Goal: Task Accomplishment & Management: Manage account settings

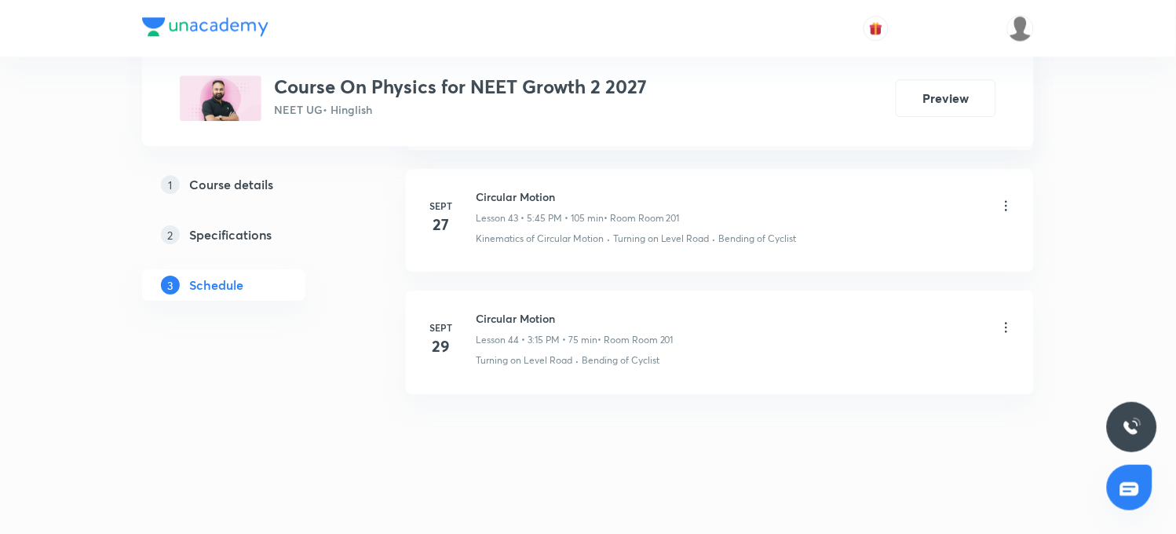
scroll to position [6283, 0]
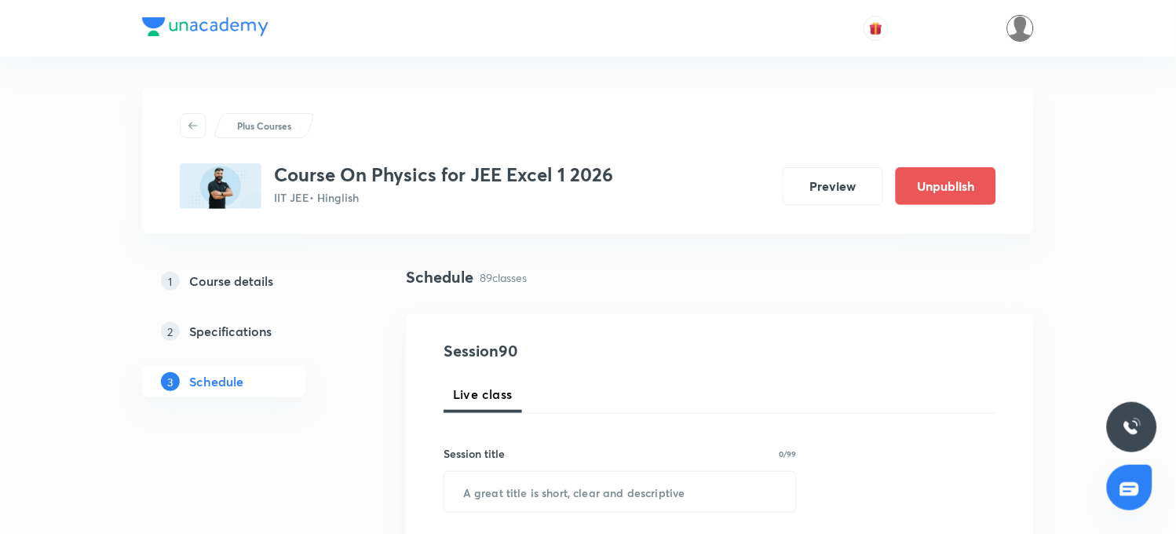
click at [1025, 30] on img at bounding box center [1021, 28] width 27 height 27
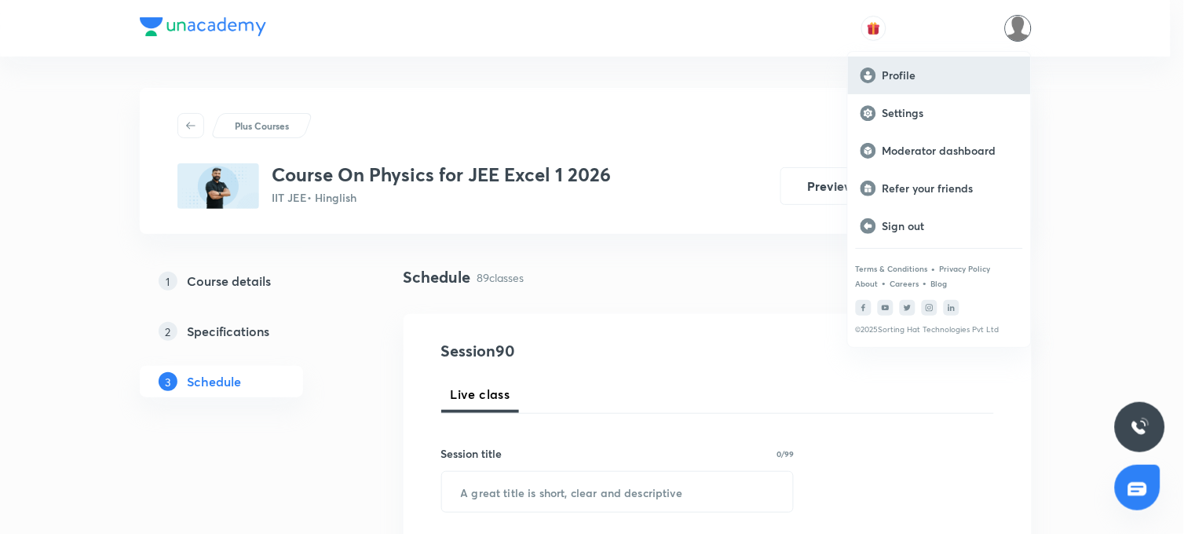
click at [900, 68] on p "Profile" at bounding box center [951, 75] width 136 height 14
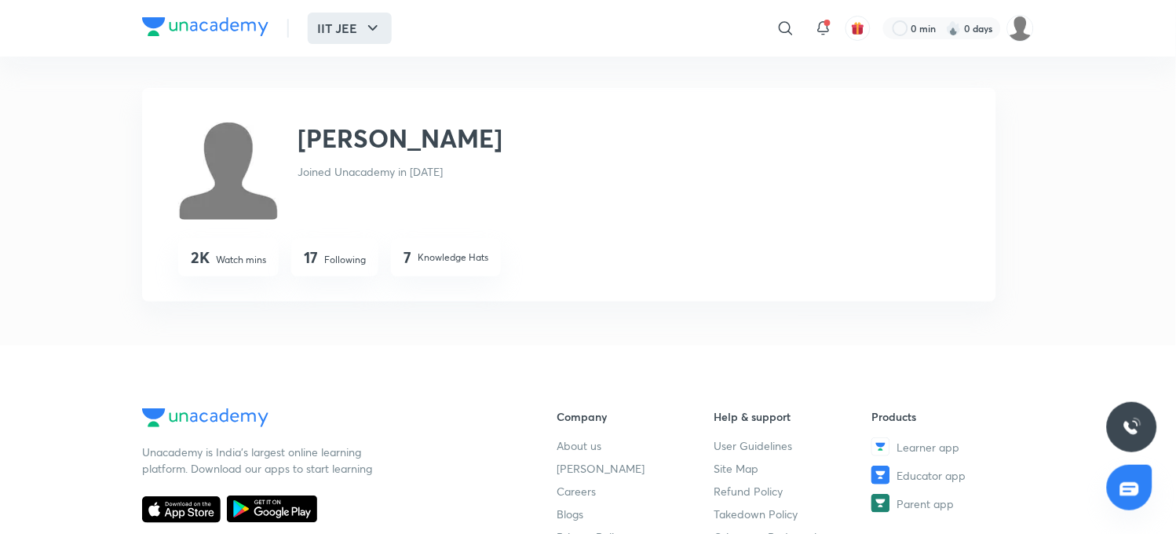
click at [317, 30] on button "IIT JEE" at bounding box center [350, 28] width 84 height 31
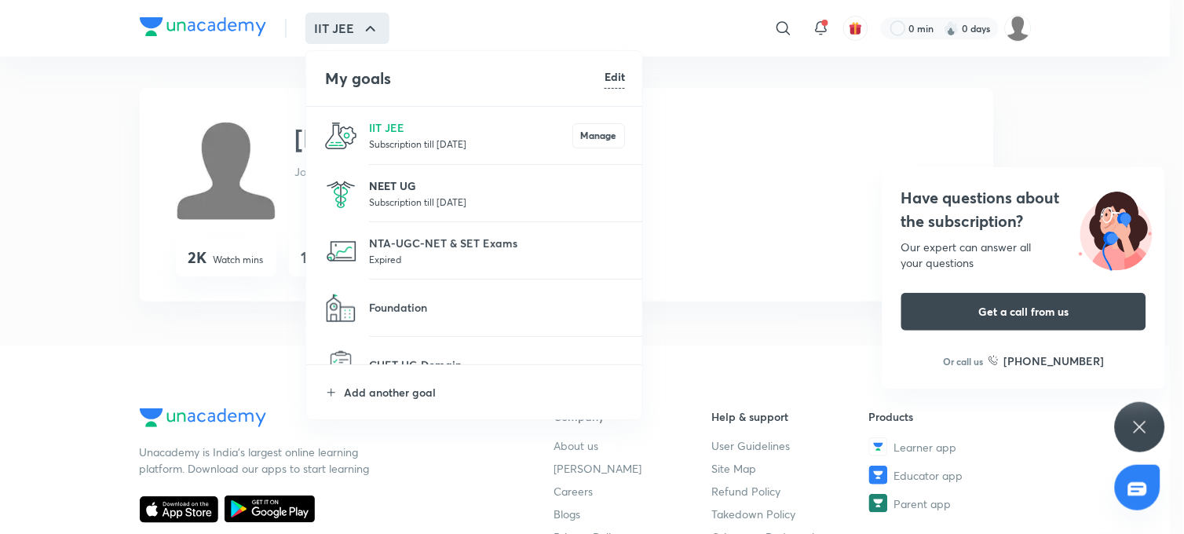
click at [388, 181] on p "NEET UG" at bounding box center [497, 185] width 256 height 16
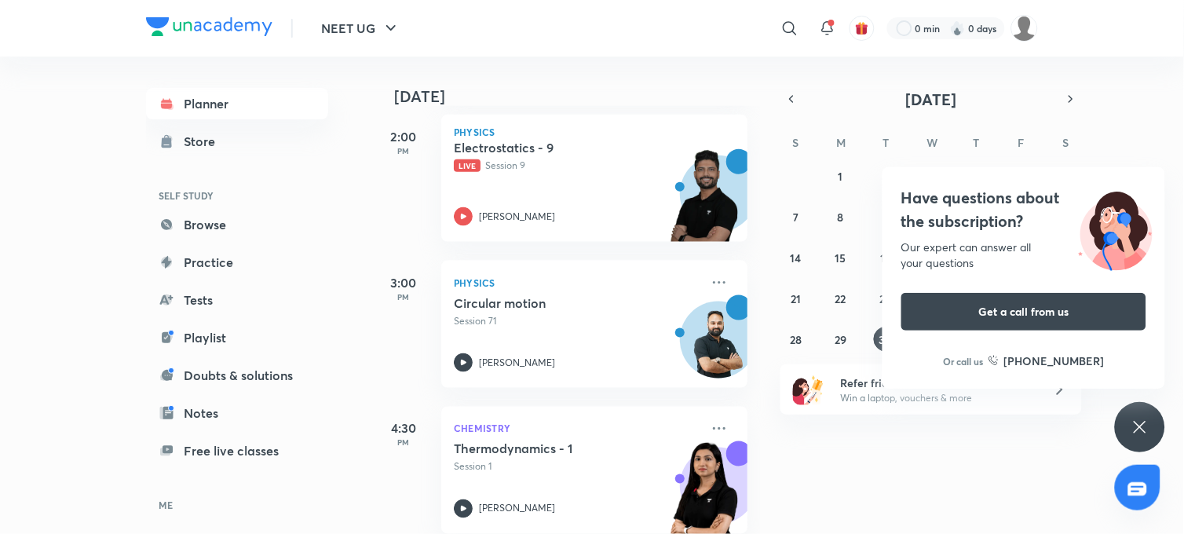
scroll to position [1658, 0]
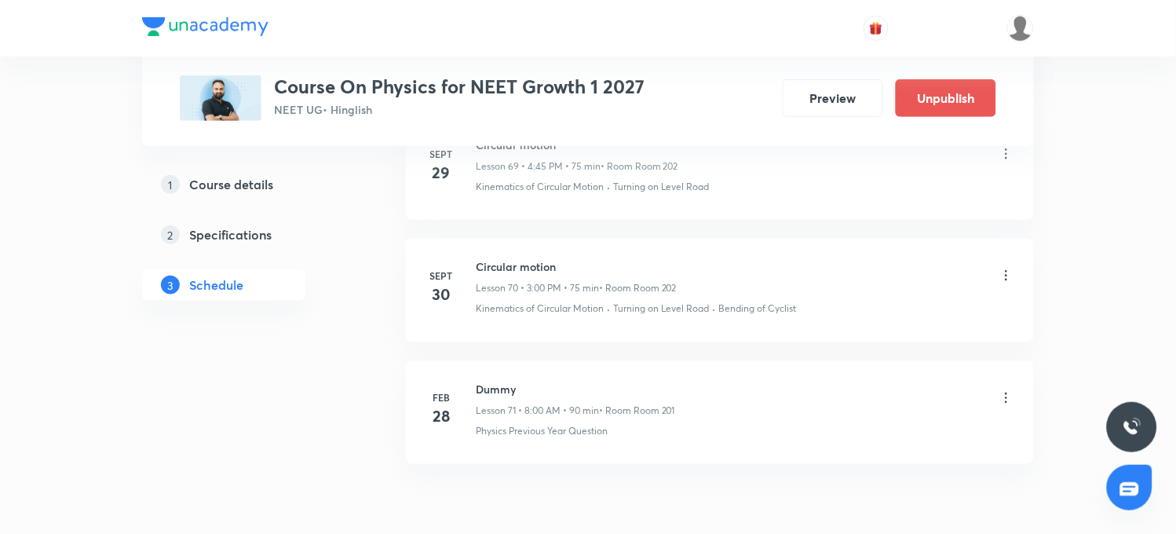
scroll to position [9489, 0]
click at [1006, 283] on icon at bounding box center [1007, 275] width 16 height 16
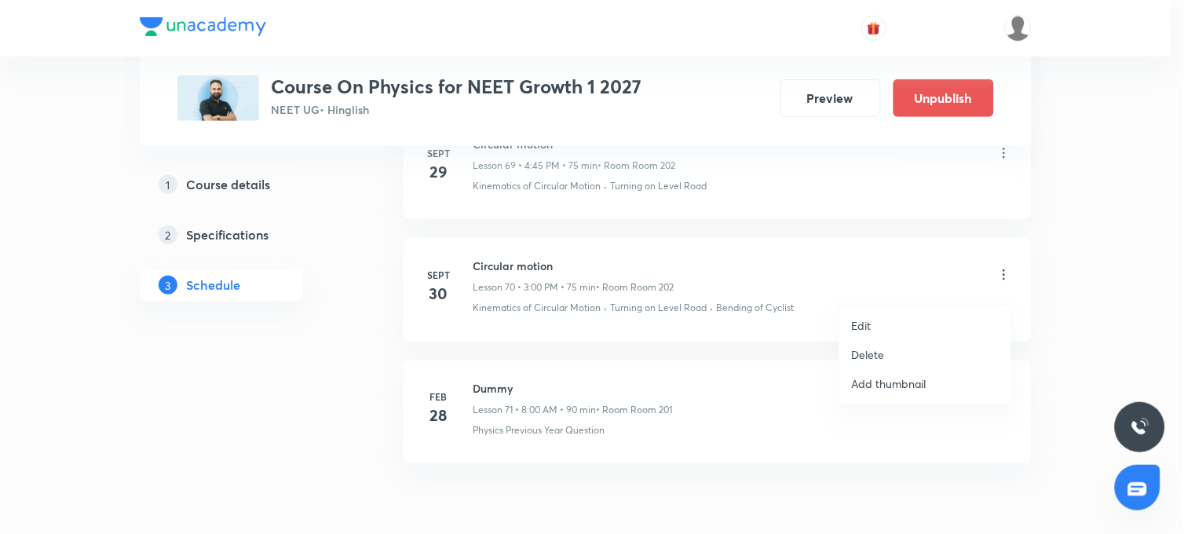
click at [865, 327] on p "Edit" at bounding box center [862, 325] width 20 height 16
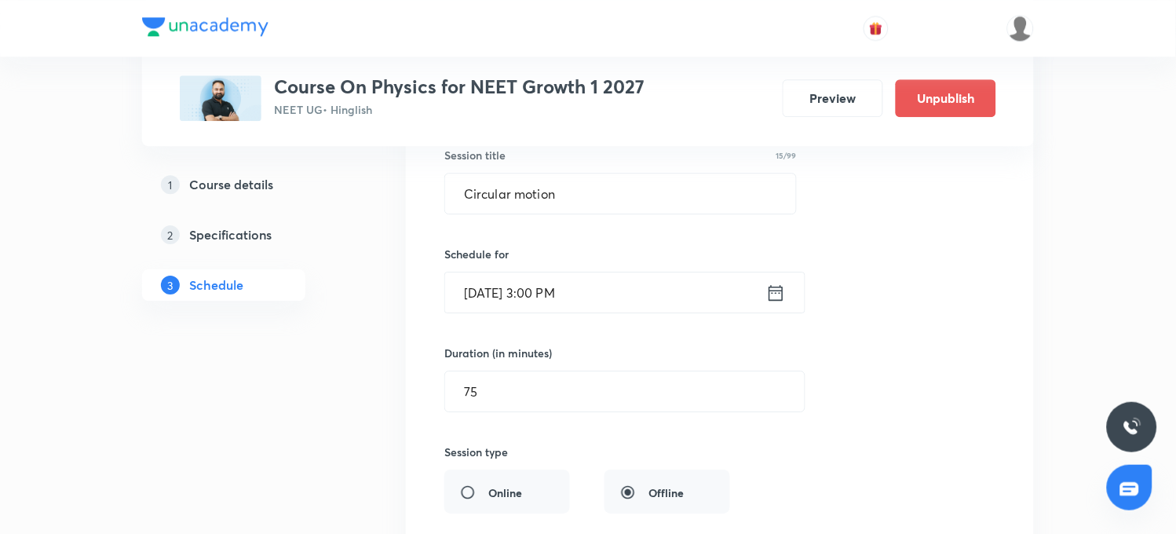
scroll to position [8790, 0]
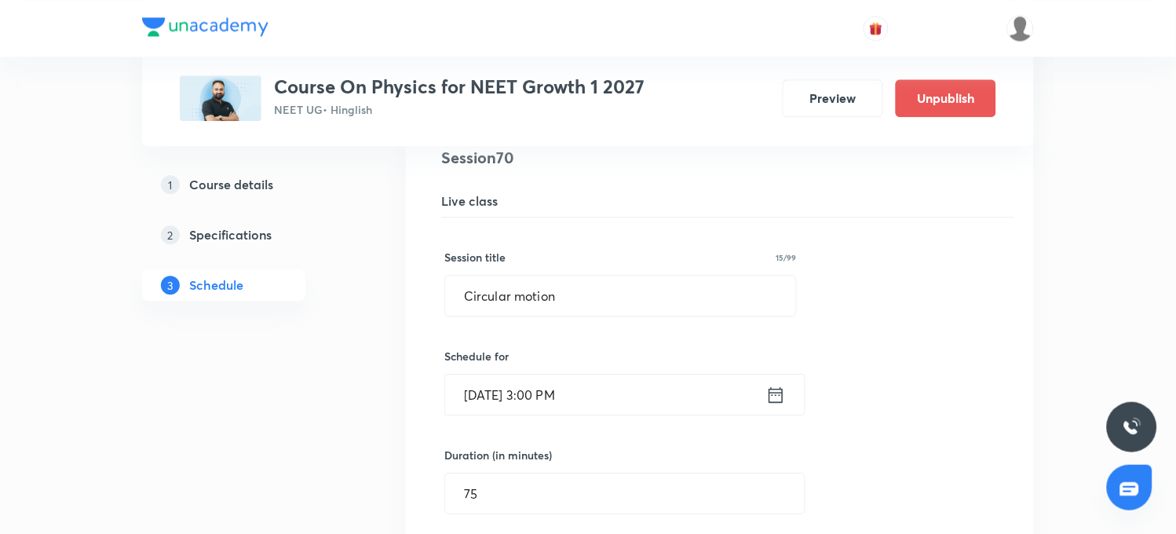
click at [568, 406] on input "Sept 30, 2025, 3:00 PM" at bounding box center [605, 395] width 321 height 40
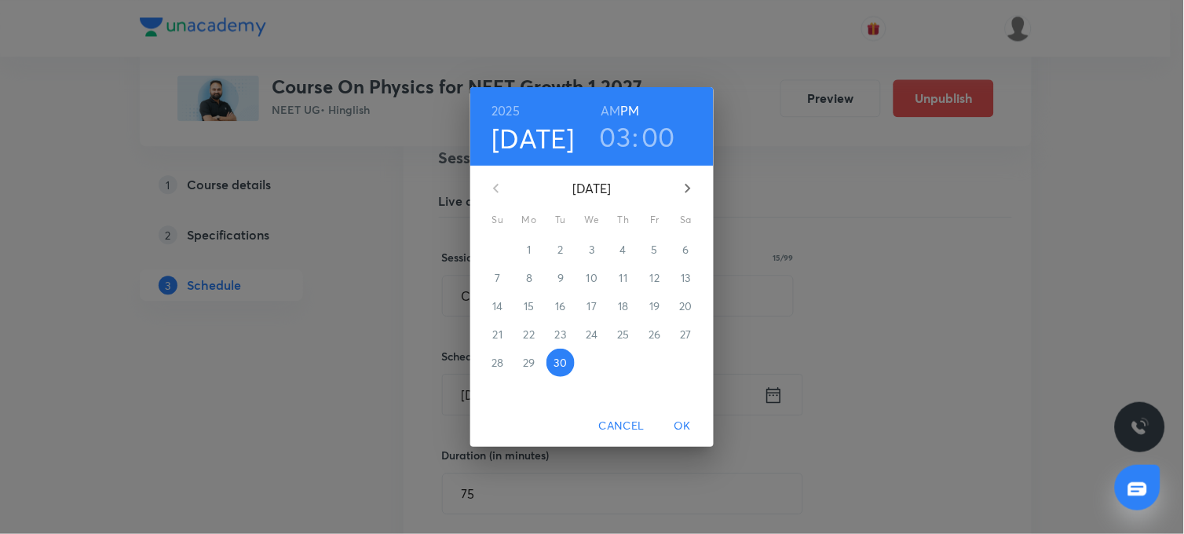
click at [649, 134] on h3 "00" at bounding box center [659, 136] width 34 height 33
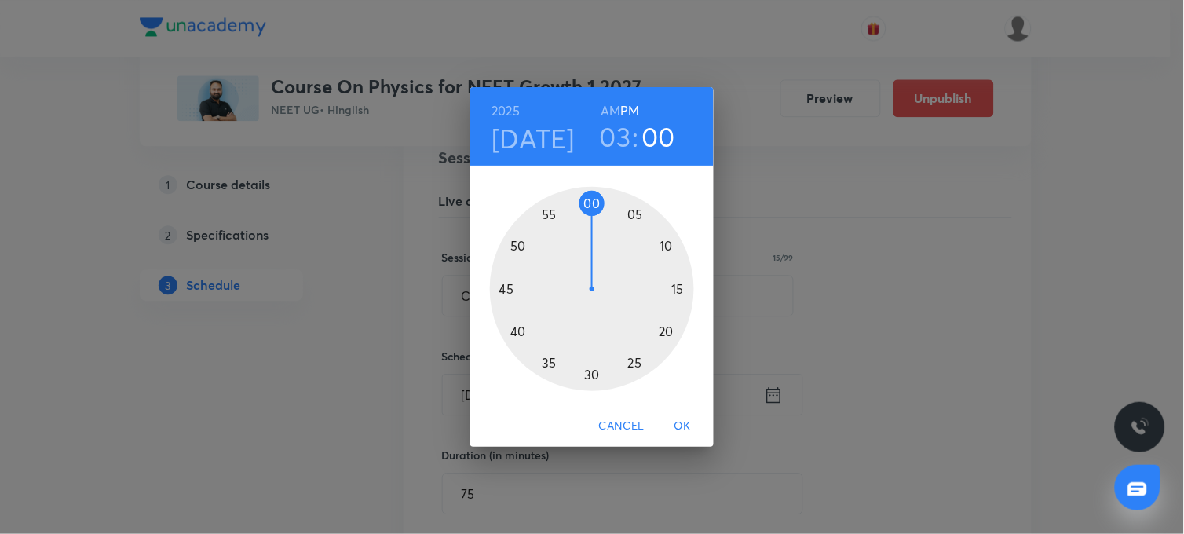
click at [679, 289] on div at bounding box center [592, 289] width 204 height 204
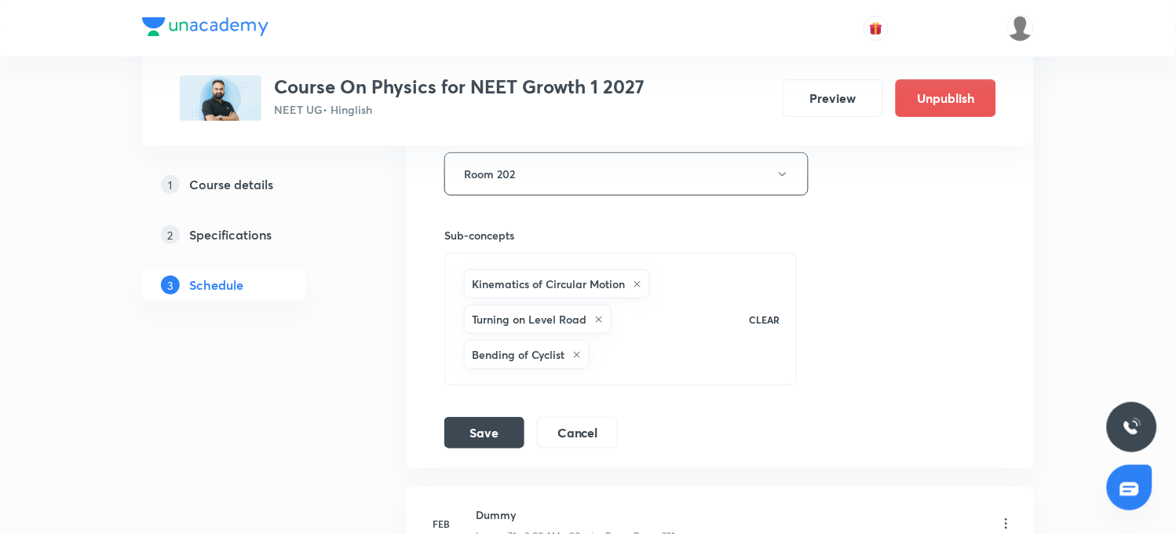
scroll to position [9401, 0]
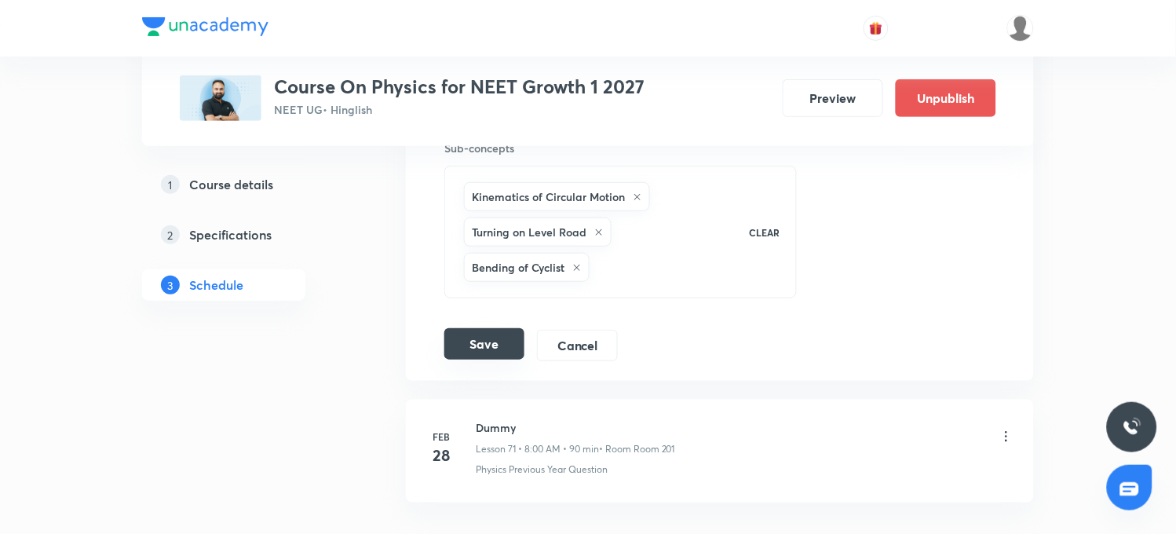
click at [492, 350] on button "Save" at bounding box center [484, 343] width 80 height 31
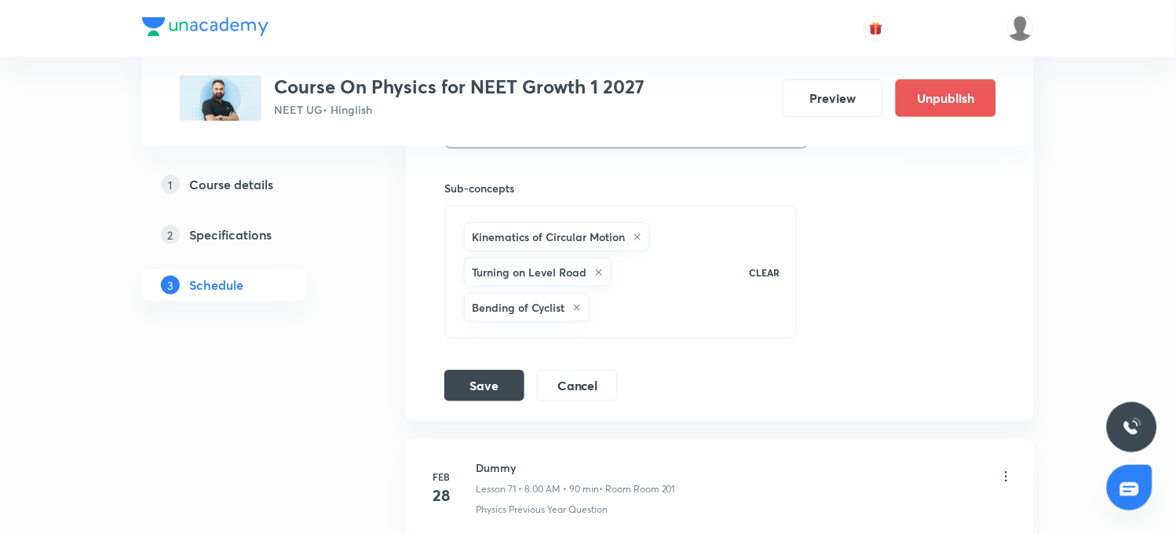
scroll to position [9489, 0]
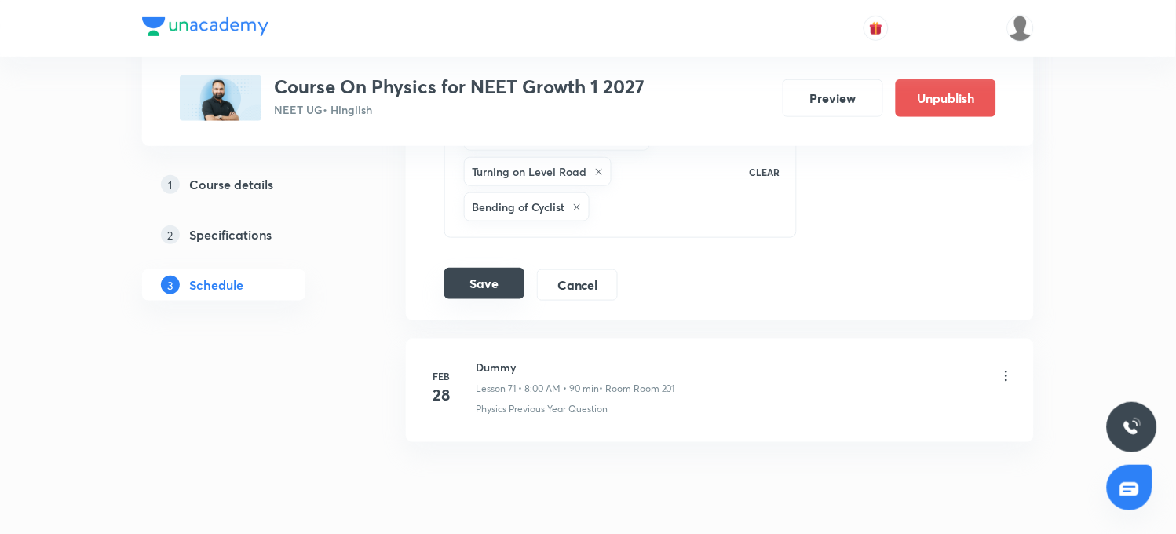
click at [488, 292] on button "Save" at bounding box center [484, 283] width 80 height 31
click at [481, 294] on button "Save" at bounding box center [484, 283] width 80 height 31
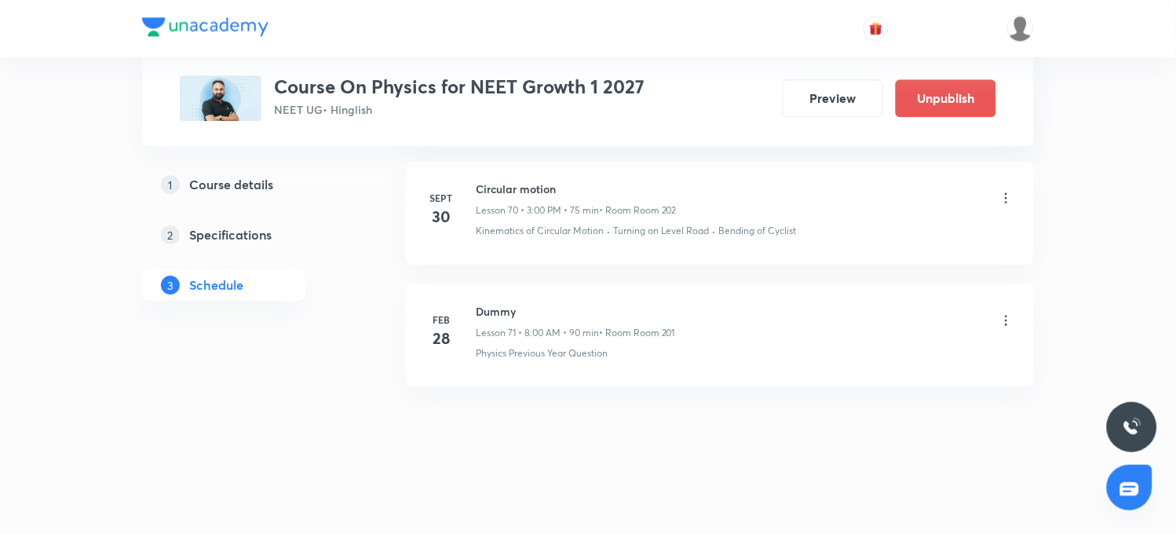
scroll to position [8853, 0]
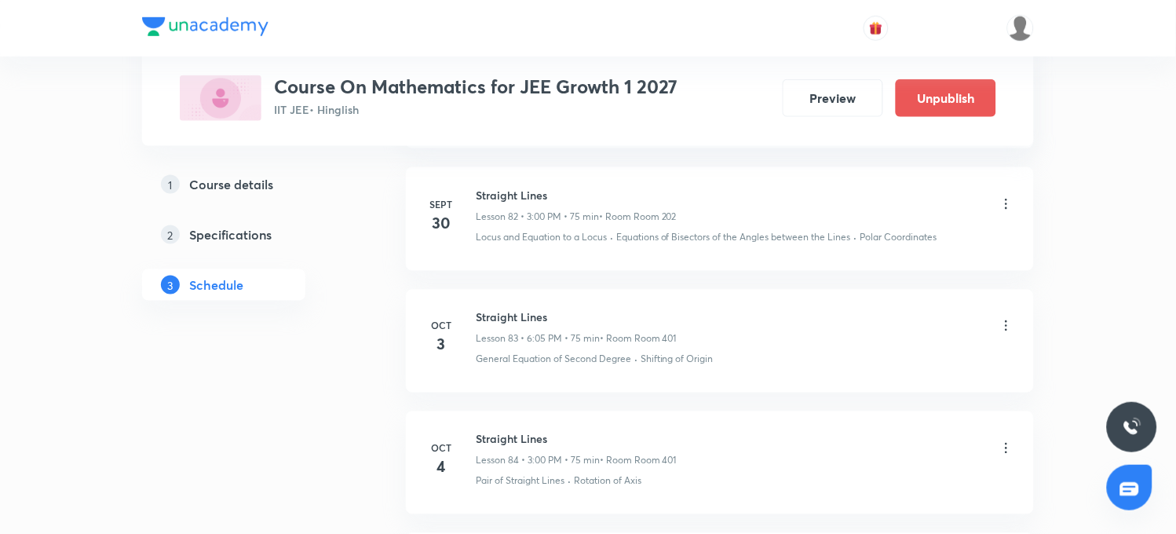
scroll to position [10857, 0]
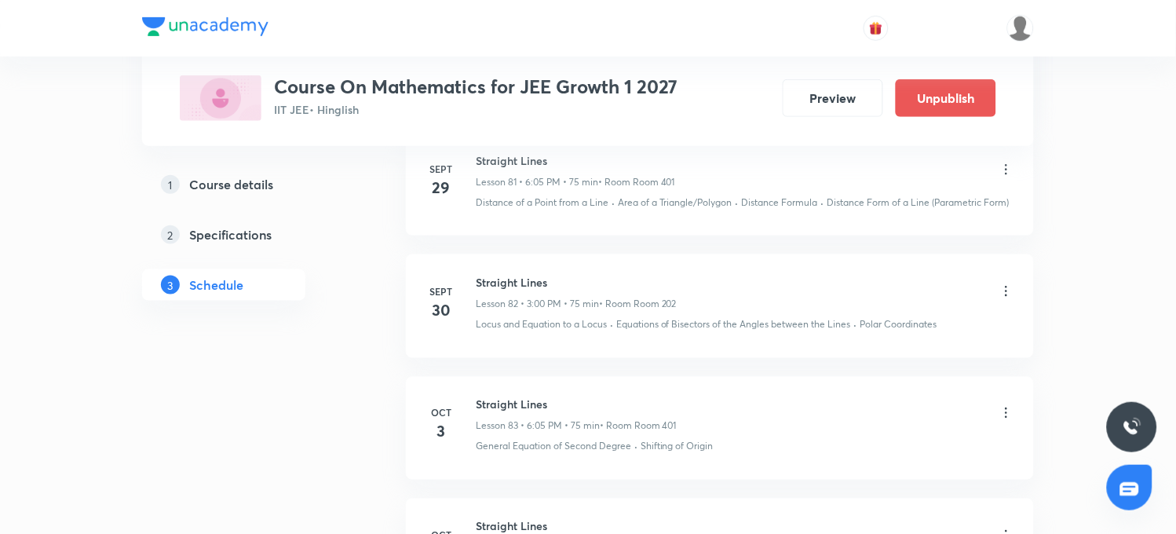
click at [1005, 299] on icon at bounding box center [1007, 291] width 16 height 16
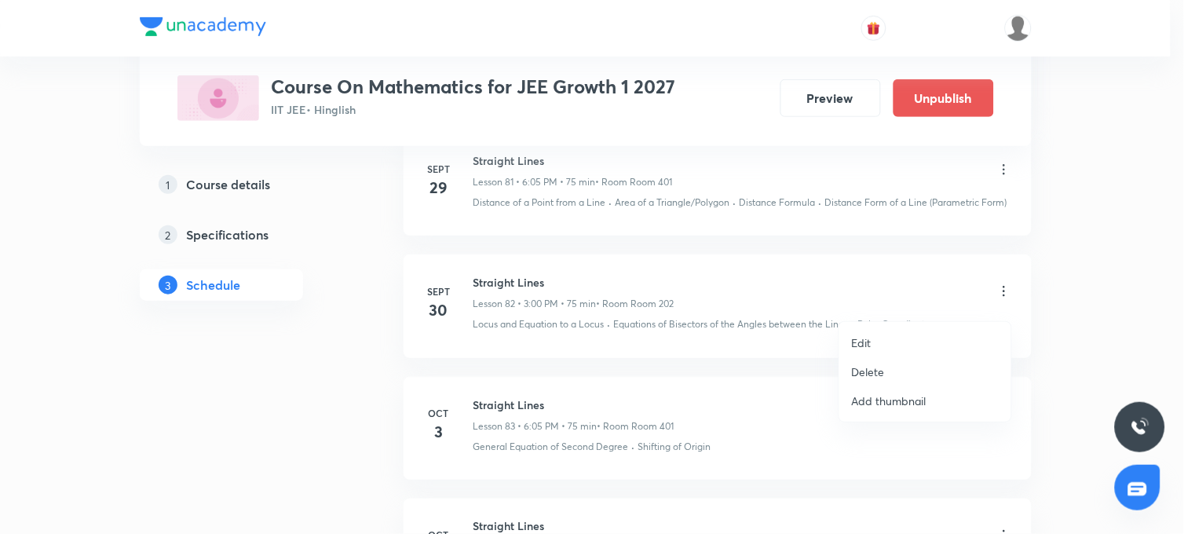
click at [853, 339] on p "Edit" at bounding box center [862, 343] width 20 height 16
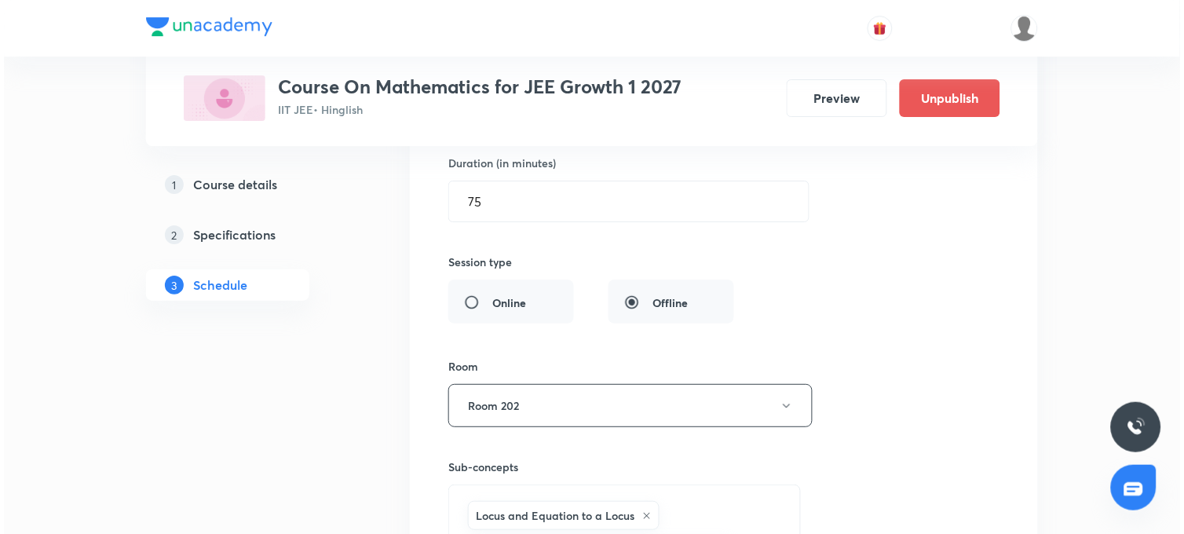
scroll to position [10509, 0]
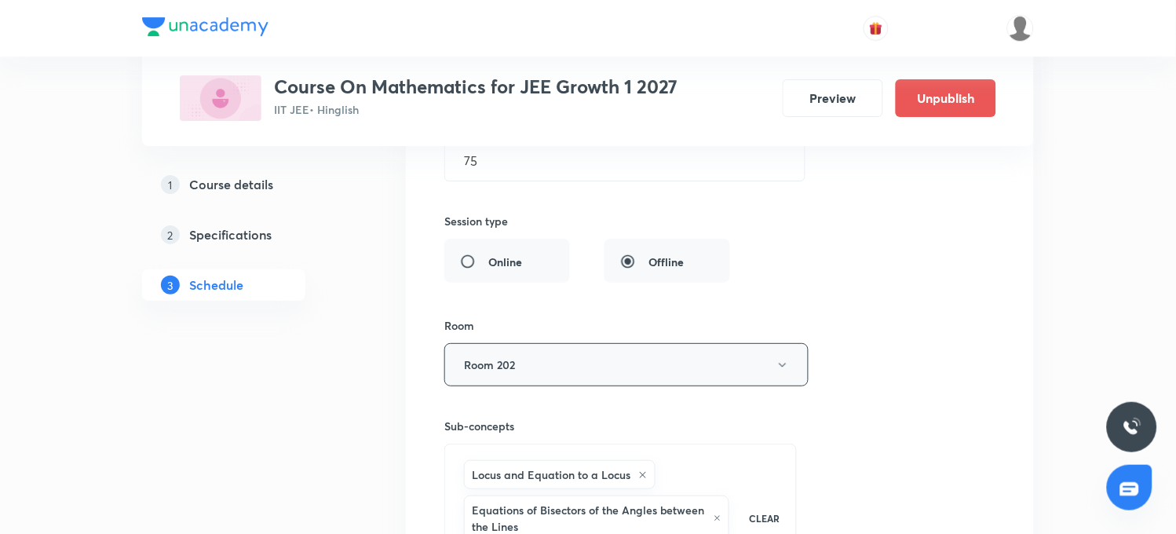
click at [754, 371] on button "Room 202" at bounding box center [626, 364] width 364 height 43
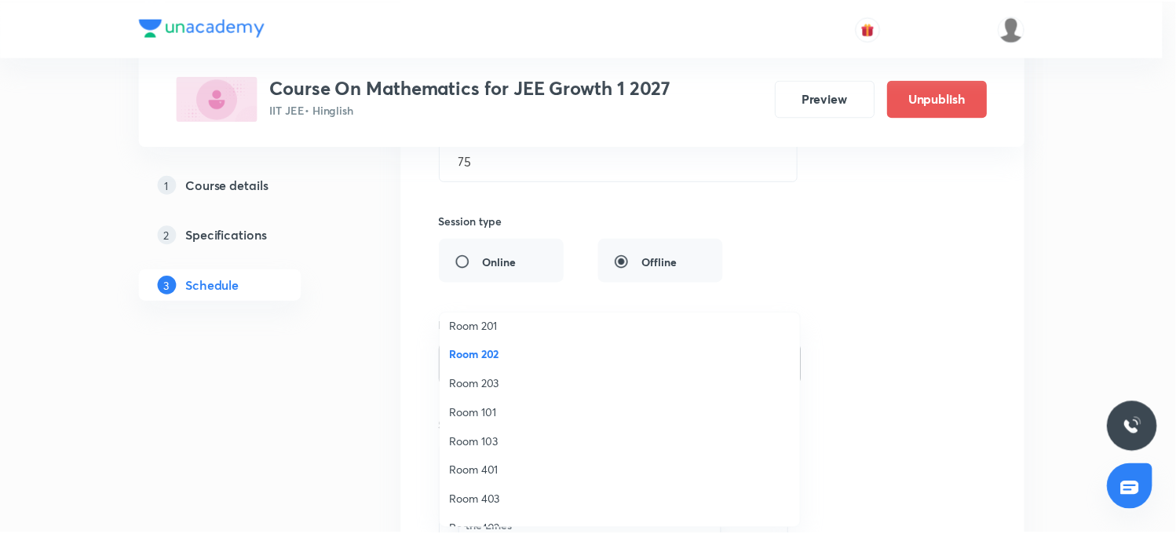
scroll to position [145, 0]
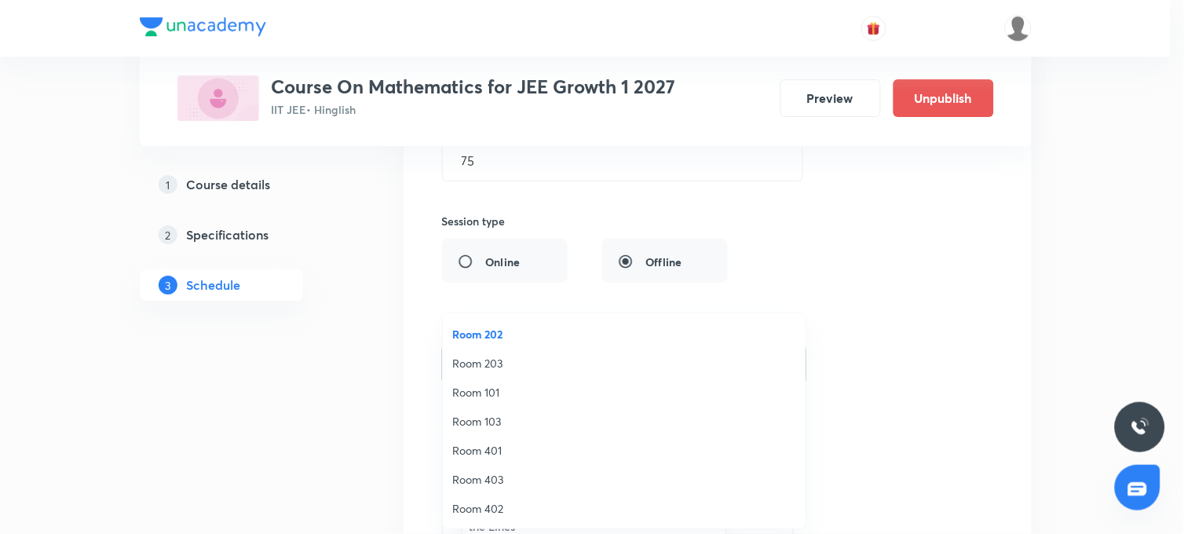
click at [492, 450] on span "Room 401" at bounding box center [624, 450] width 344 height 16
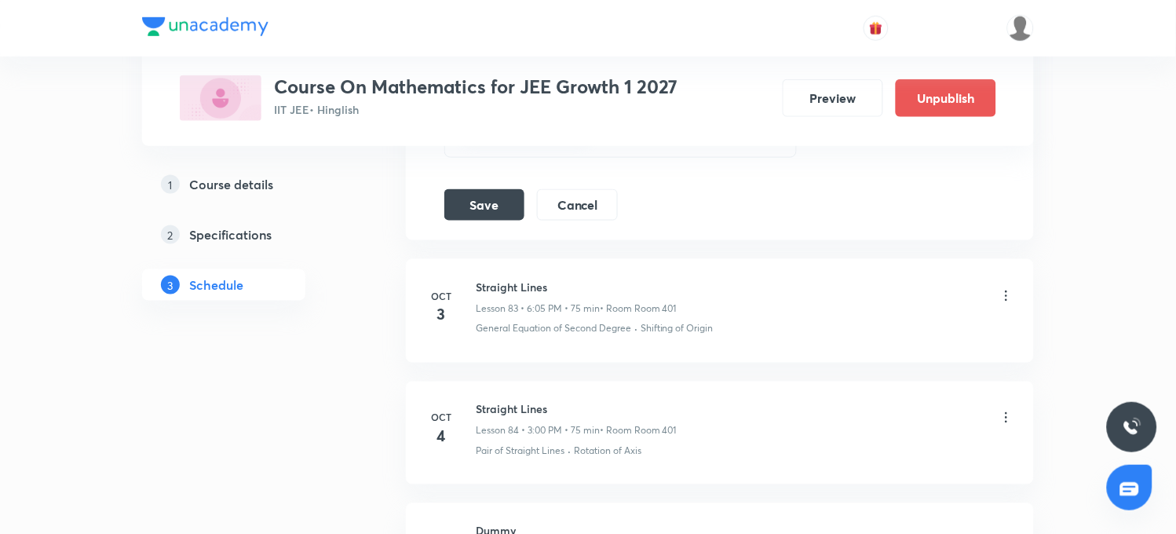
scroll to position [10945, 0]
click at [505, 217] on button "Save" at bounding box center [484, 202] width 80 height 31
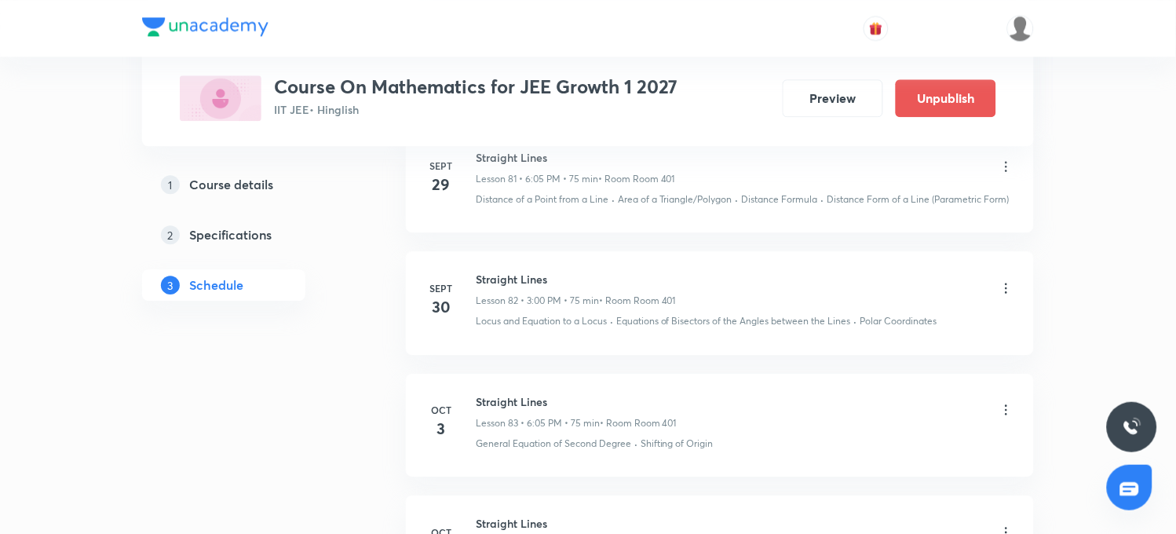
scroll to position [10135, 0]
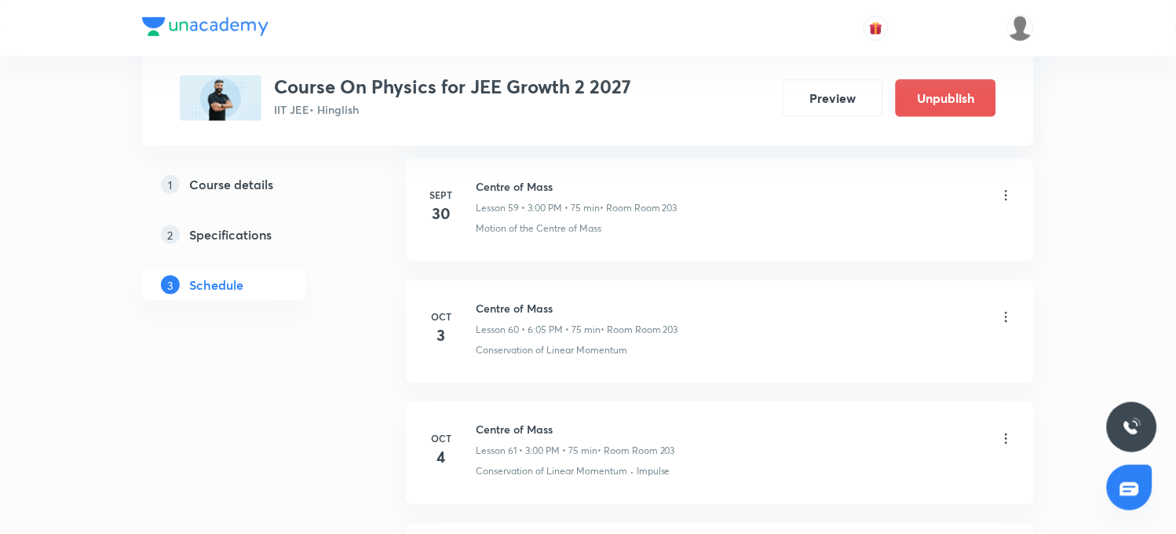
scroll to position [8215, 0]
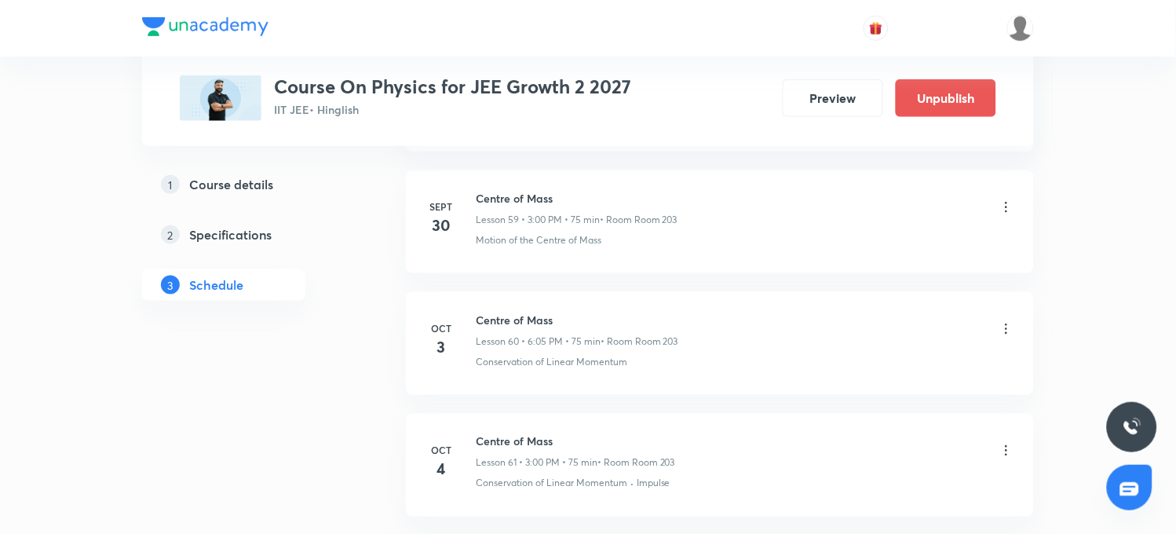
click at [1008, 215] on icon at bounding box center [1007, 207] width 16 height 16
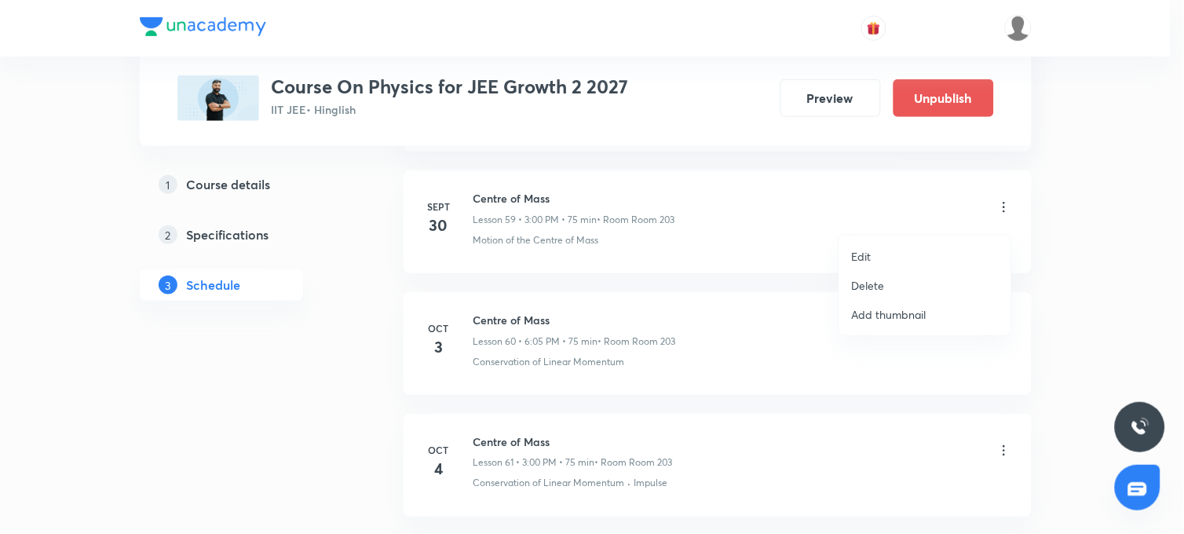
click at [868, 255] on p "Edit" at bounding box center [862, 256] width 20 height 16
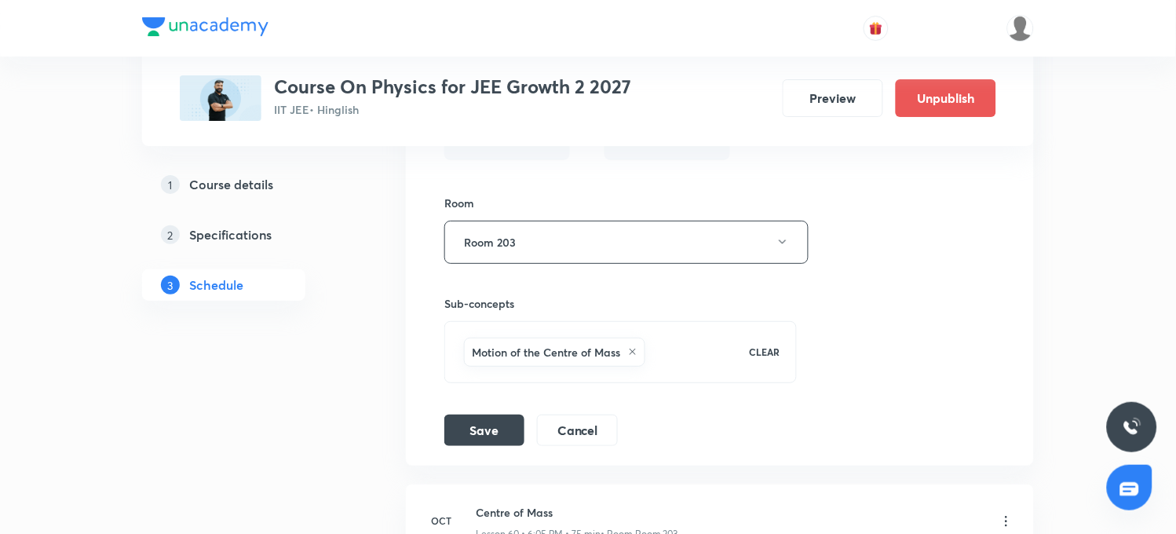
scroll to position [7865, 0]
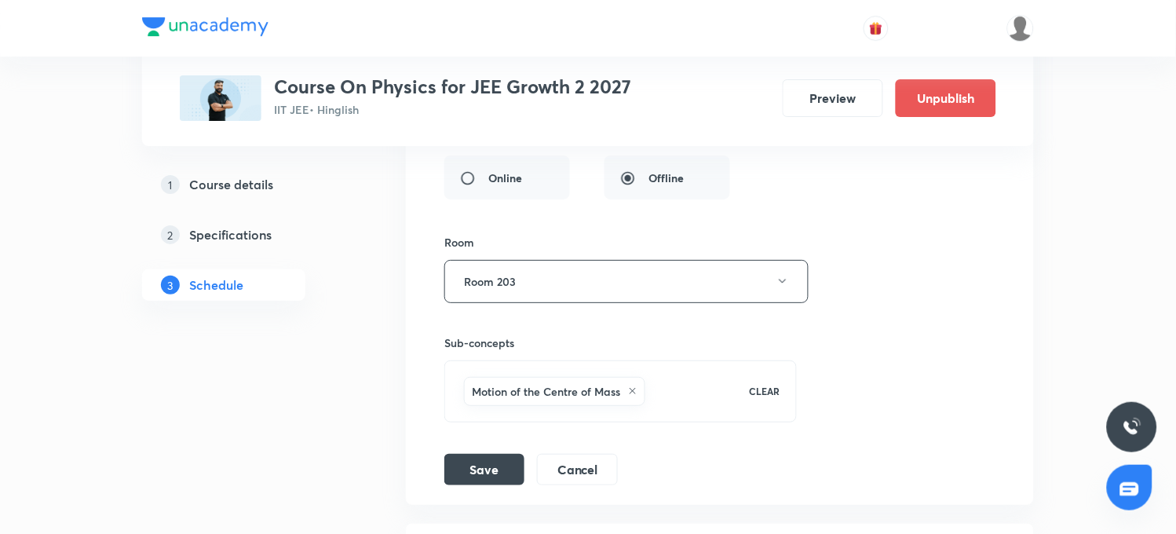
click at [771, 398] on p "CLEAR" at bounding box center [765, 391] width 31 height 14
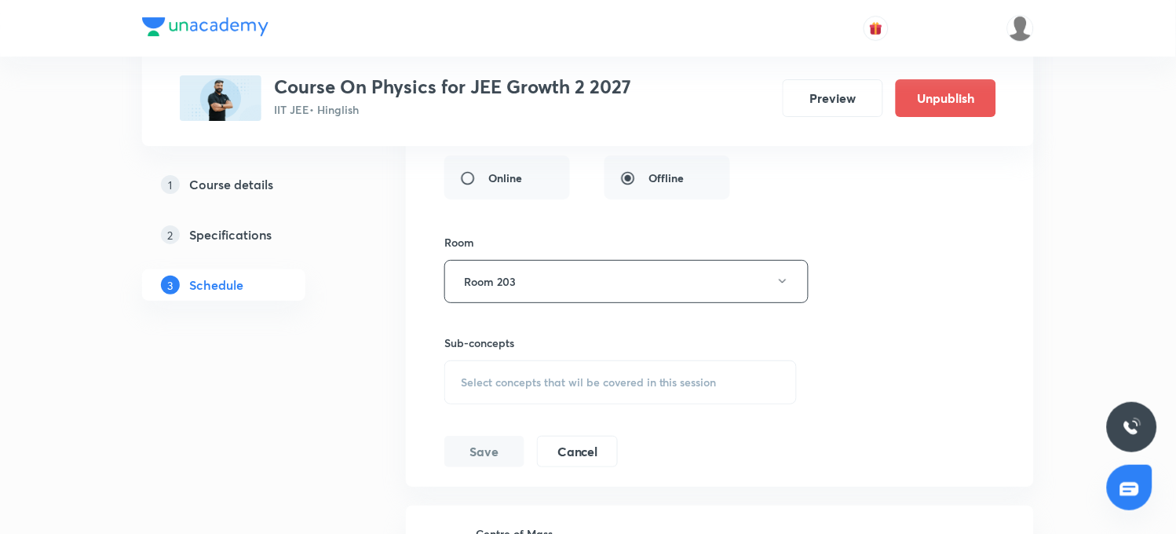
click at [571, 389] on span "Select concepts that wil be covered in this session" at bounding box center [589, 382] width 256 height 13
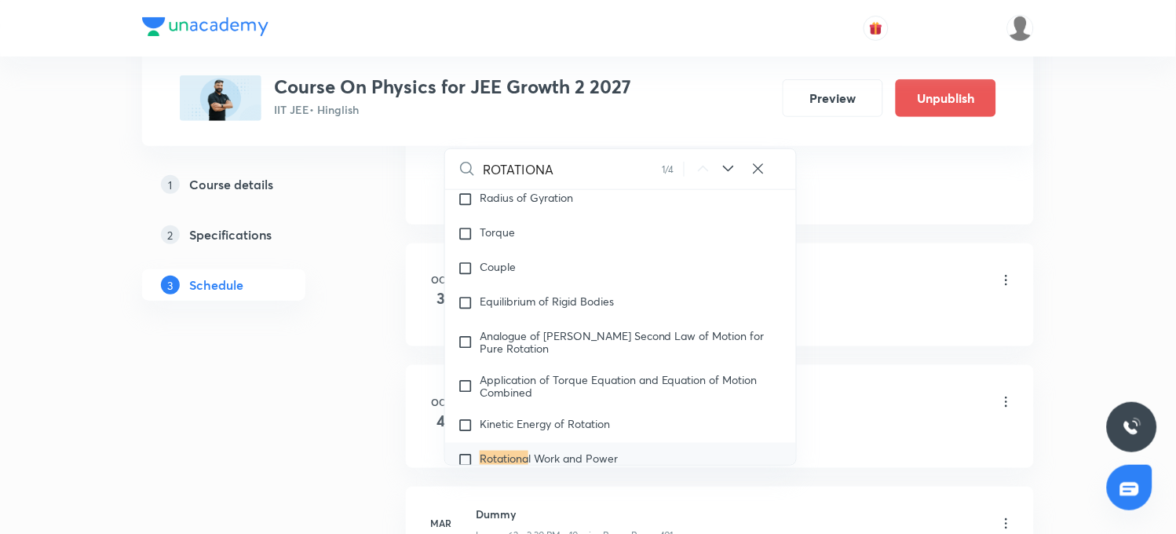
scroll to position [4896, 0]
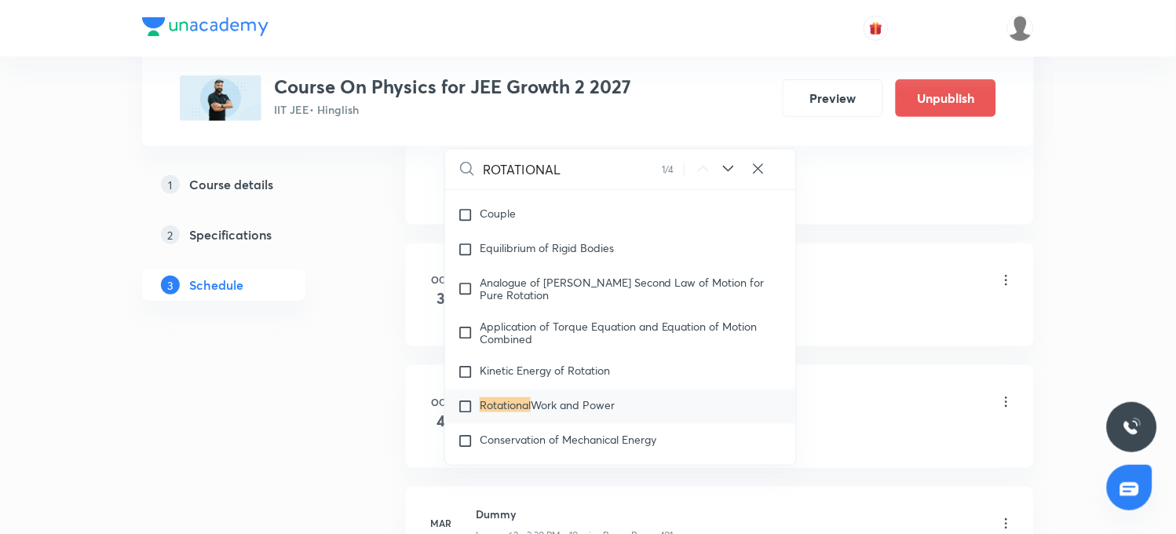
type input "ROTATIONAL"
click at [725, 174] on icon at bounding box center [728, 168] width 19 height 19
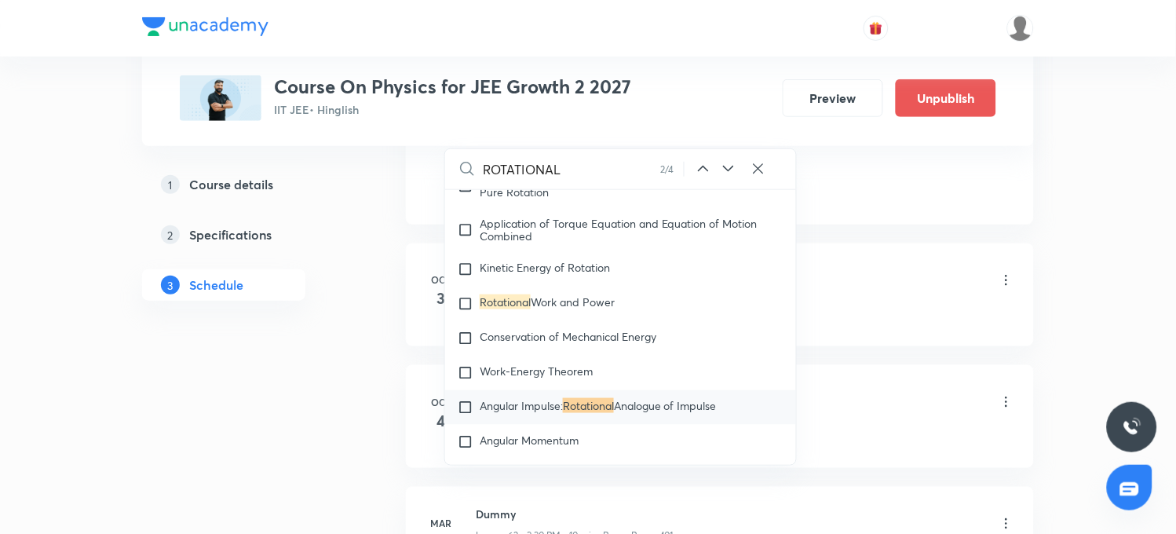
click at [725, 174] on icon at bounding box center [728, 168] width 19 height 19
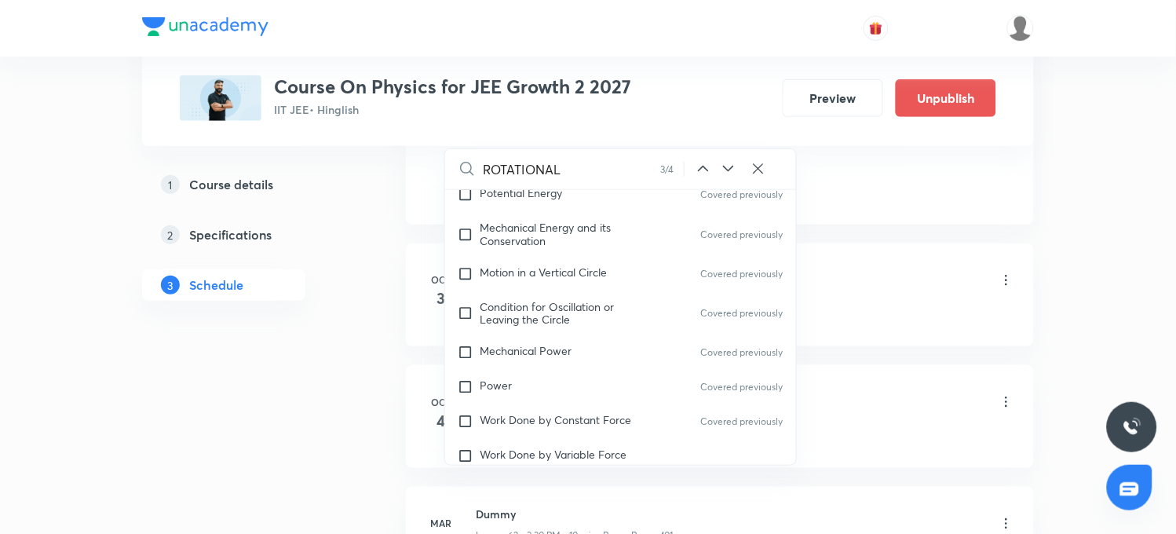
scroll to position [4219, 0]
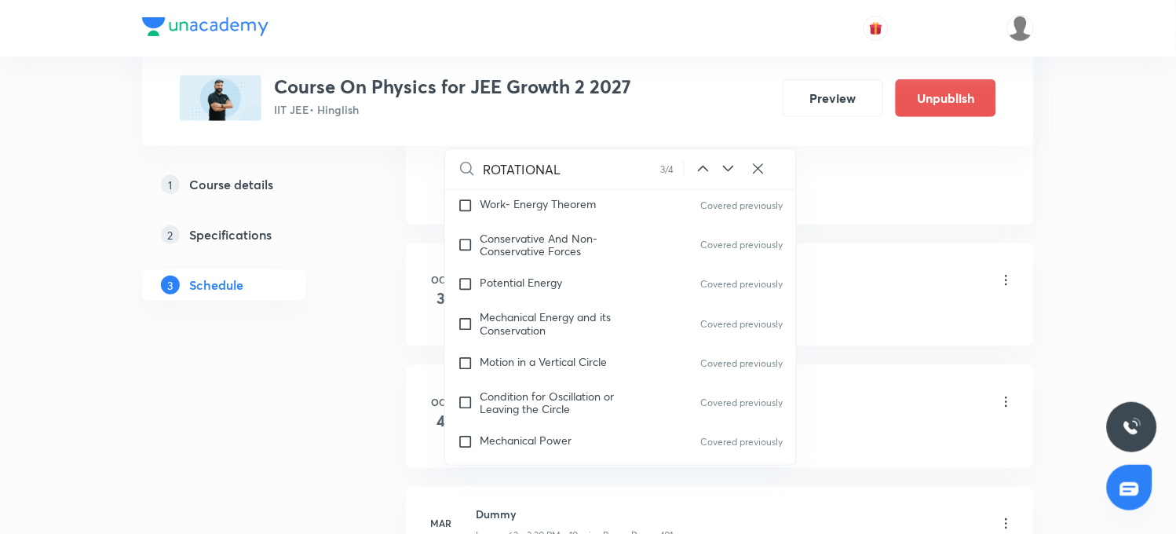
click at [731, 178] on icon at bounding box center [728, 168] width 19 height 19
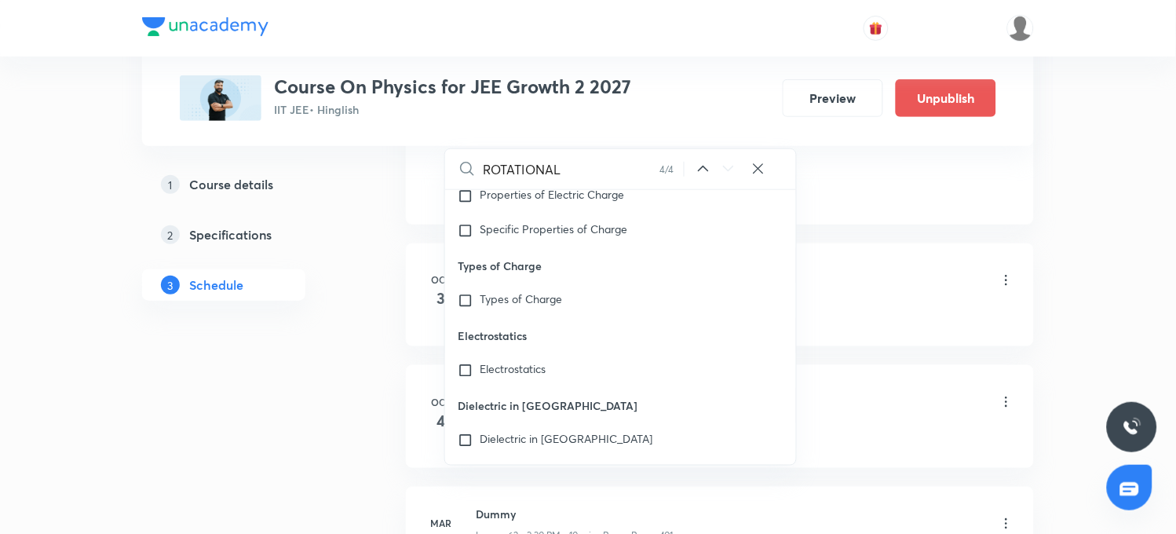
scroll to position [40386, 0]
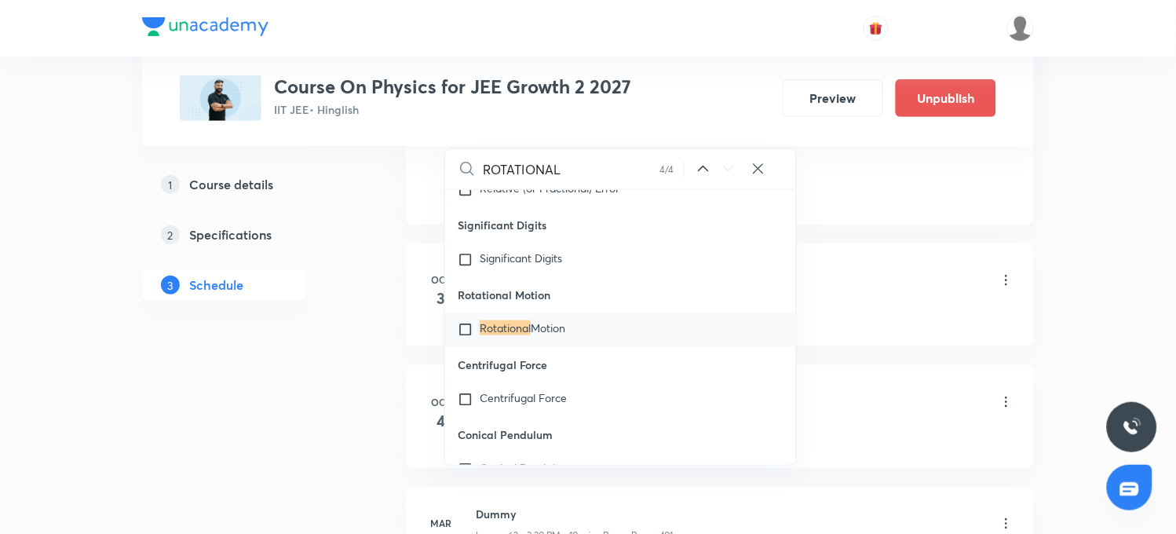
click at [468, 338] on input "checkbox" at bounding box center [469, 330] width 22 height 16
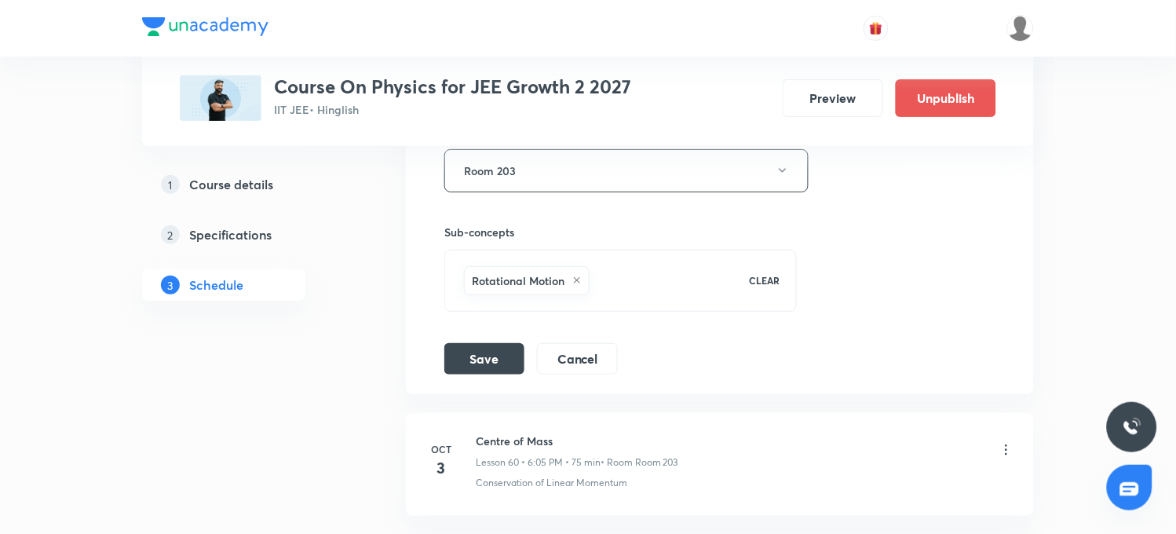
scroll to position [7953, 0]
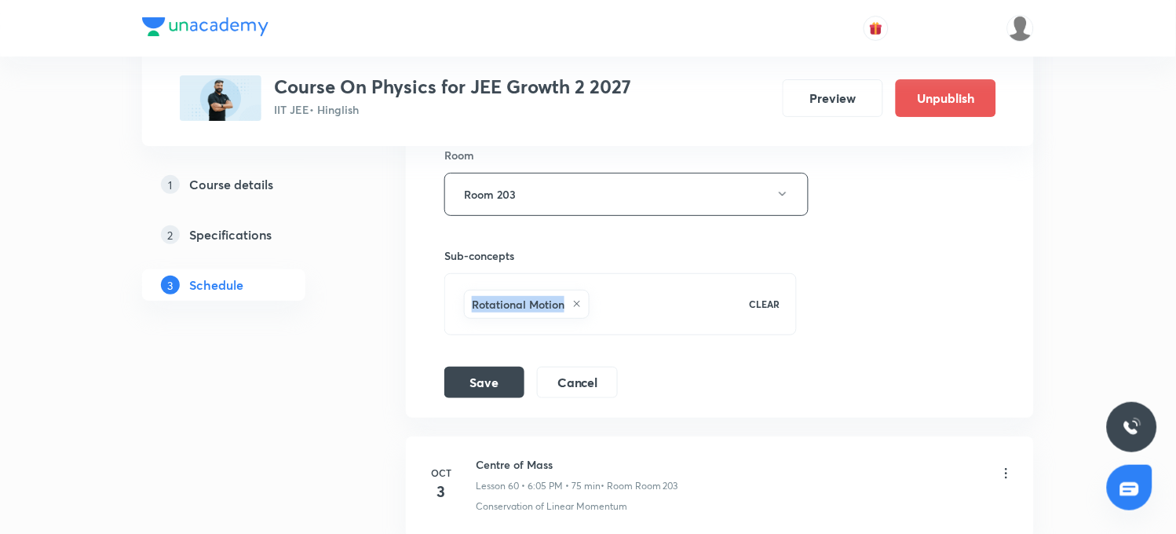
drag, startPoint x: 474, startPoint y: 309, endPoint x: 567, endPoint y: 315, distance: 93.6
click at [567, 315] on div "Rotational Motion" at bounding box center [527, 304] width 126 height 29
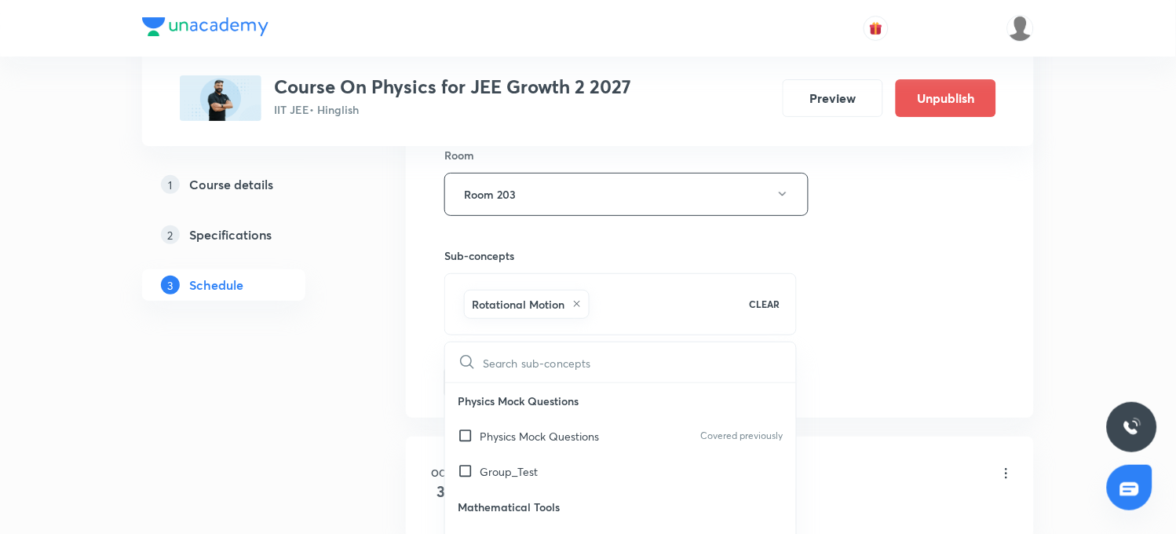
checkbox input "true"
drag, startPoint x: 473, startPoint y: 311, endPoint x: 565, endPoint y: 309, distance: 92.7
click at [565, 309] on h6 "Rotational Motion" at bounding box center [518, 304] width 93 height 16
copy h6 "Rotational Motion"
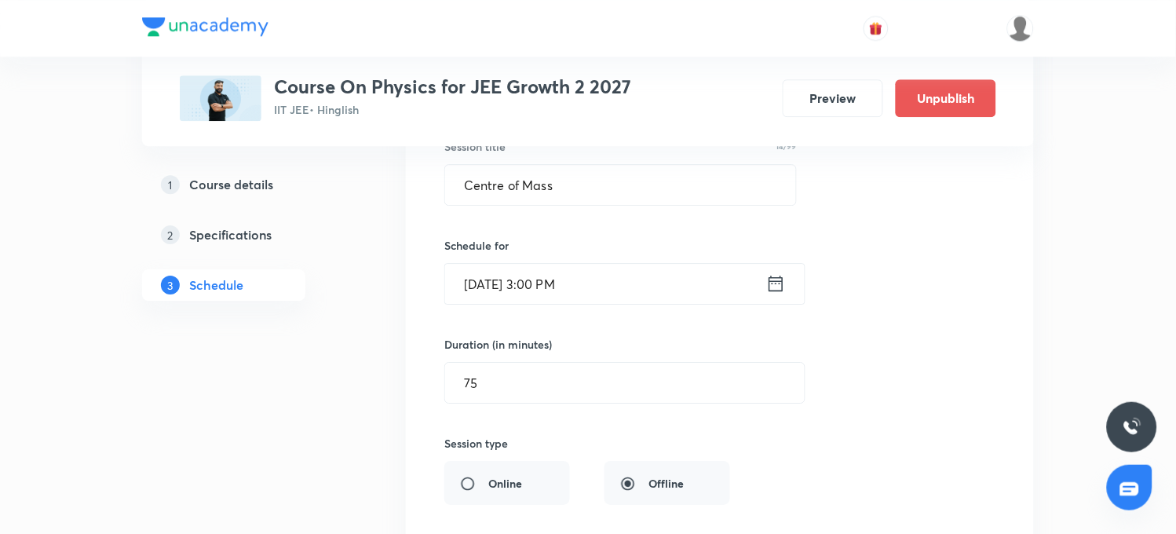
scroll to position [7517, 0]
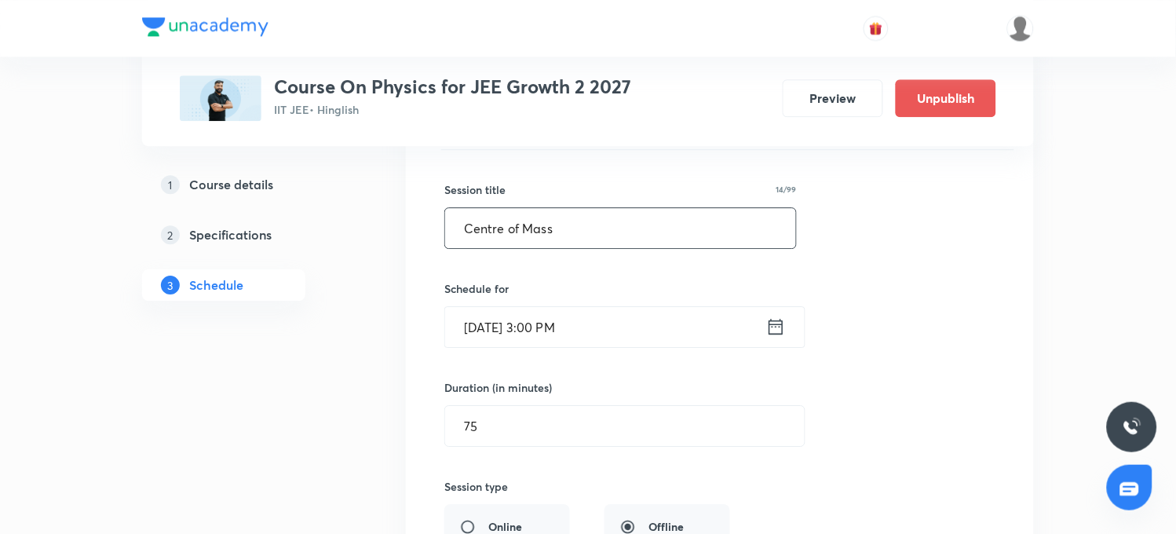
drag, startPoint x: 569, startPoint y: 236, endPoint x: 441, endPoint y: 238, distance: 128.8
click at [441, 238] on div "Centre of Mass Lesson 59 • Room Room 203 Motion of the Centre of Mass Session 5…" at bounding box center [720, 456] width 589 height 755
paste input "Rotational Motion"
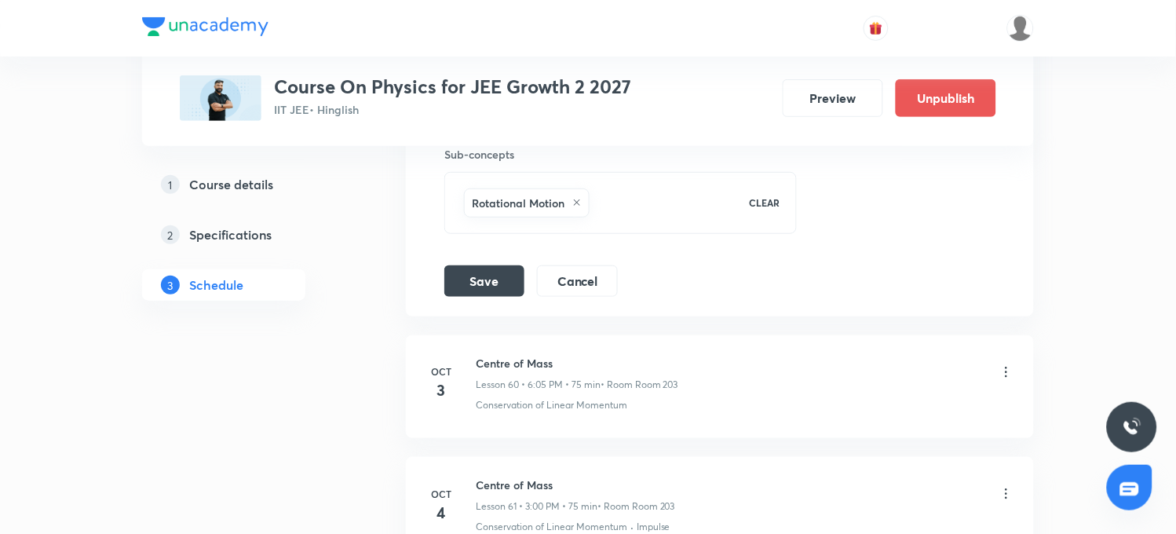
scroll to position [8128, 0]
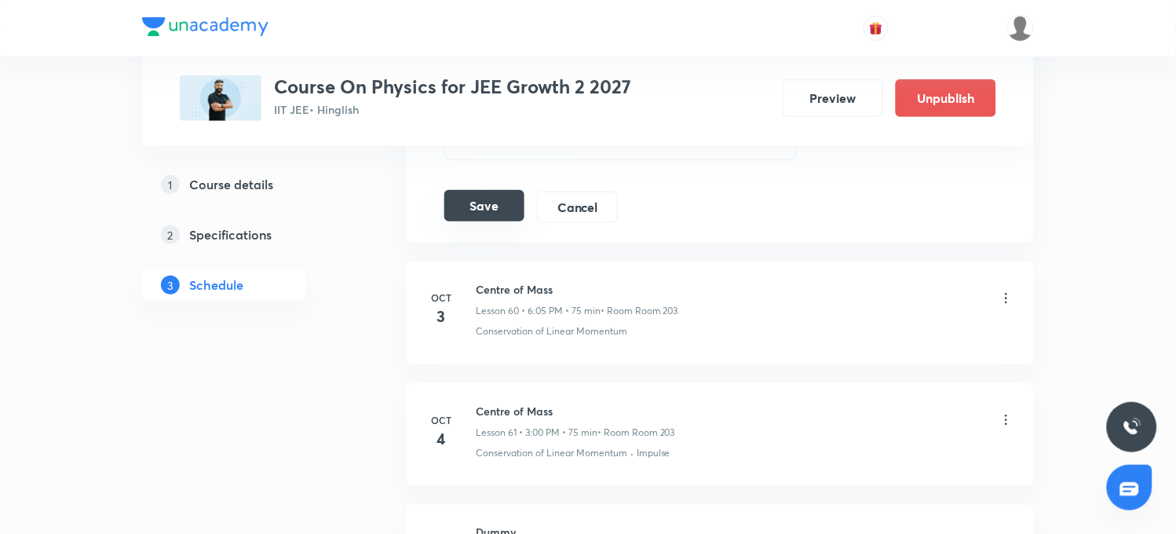
type input "Rotational Motion"
click at [482, 210] on button "Save" at bounding box center [484, 205] width 80 height 31
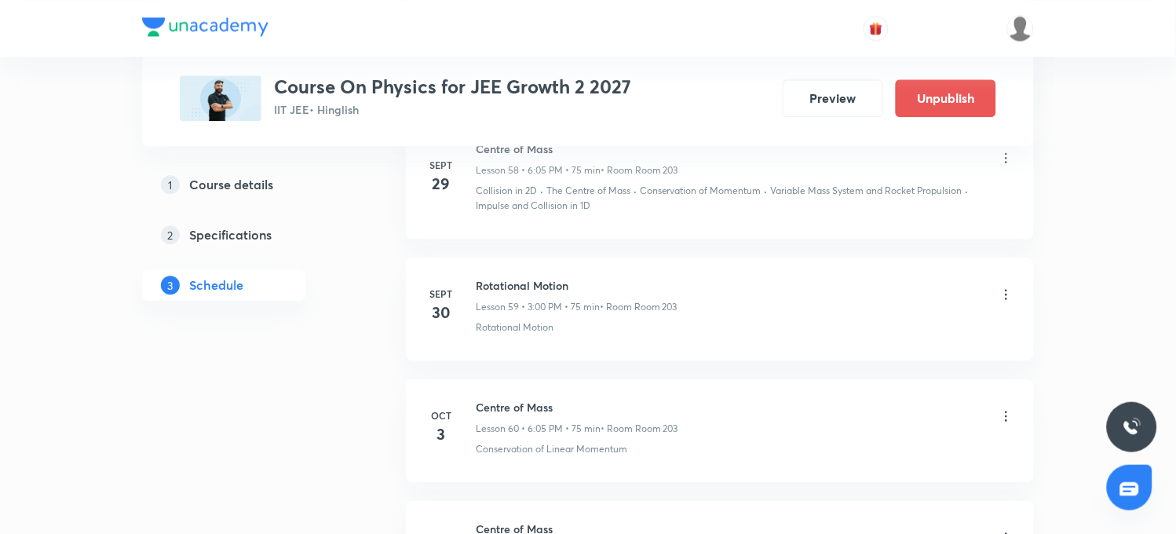
scroll to position [7405, 0]
click at [1009, 425] on icon at bounding box center [1007, 417] width 16 height 16
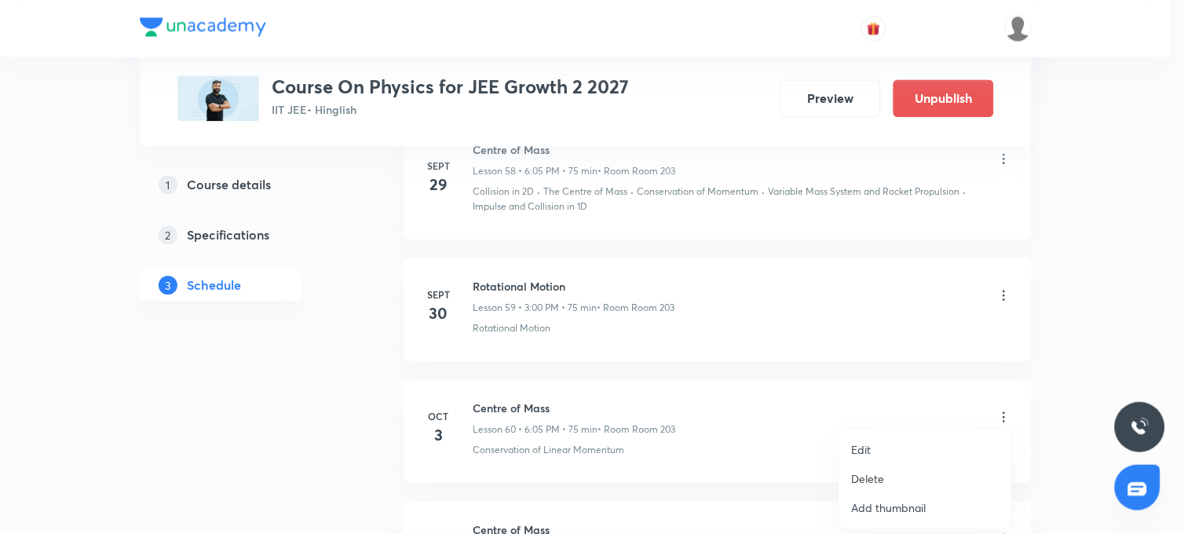
click at [861, 451] on p "Edit" at bounding box center [862, 449] width 20 height 16
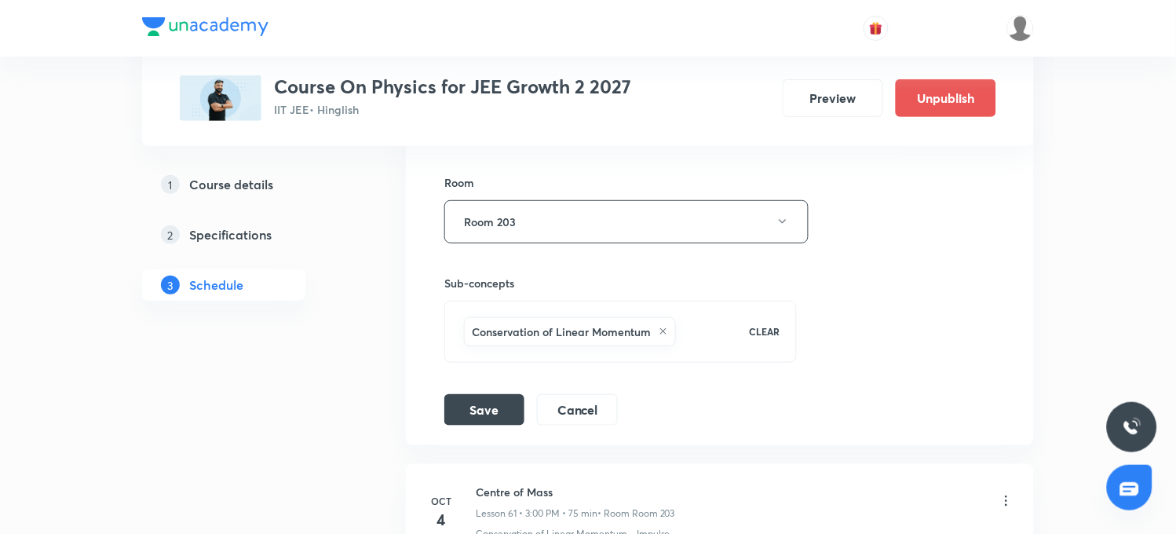
scroll to position [8103, 0]
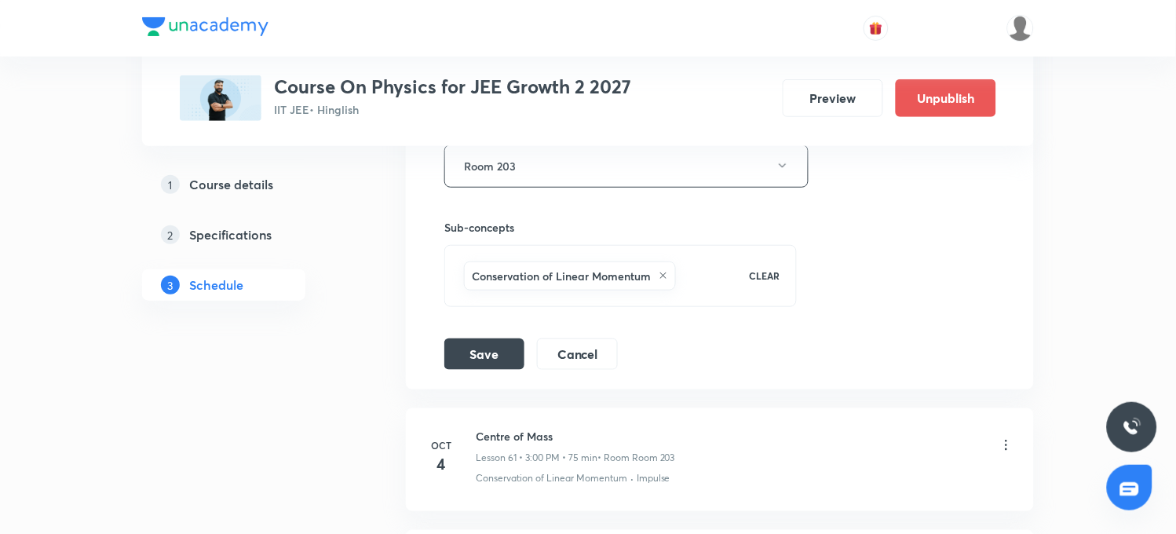
click at [767, 283] on p "CLEAR" at bounding box center [765, 276] width 31 height 14
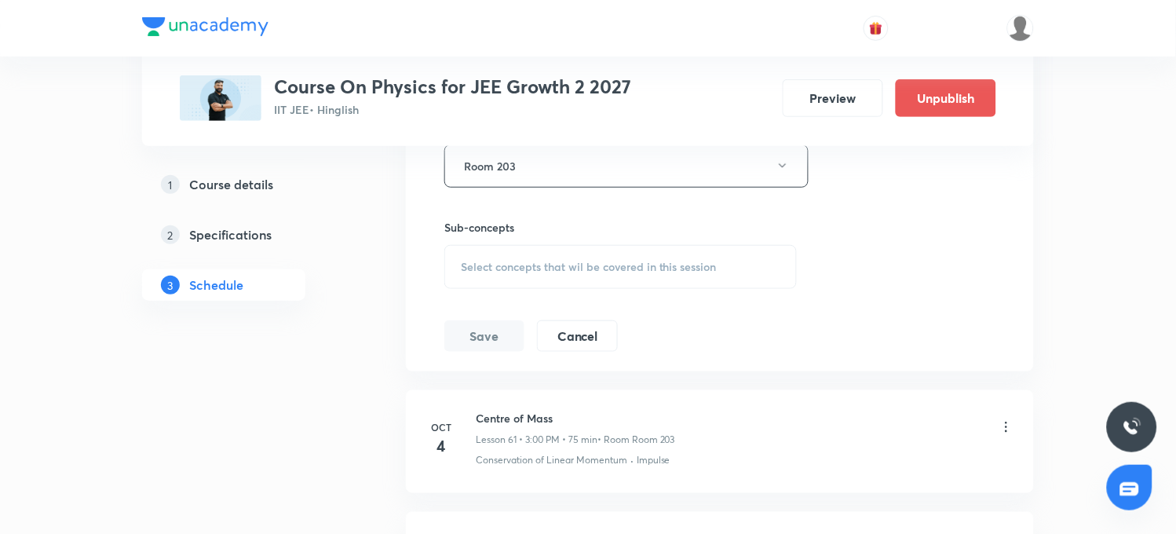
click at [550, 289] on div "Select concepts that wil be covered in this session" at bounding box center [620, 267] width 353 height 44
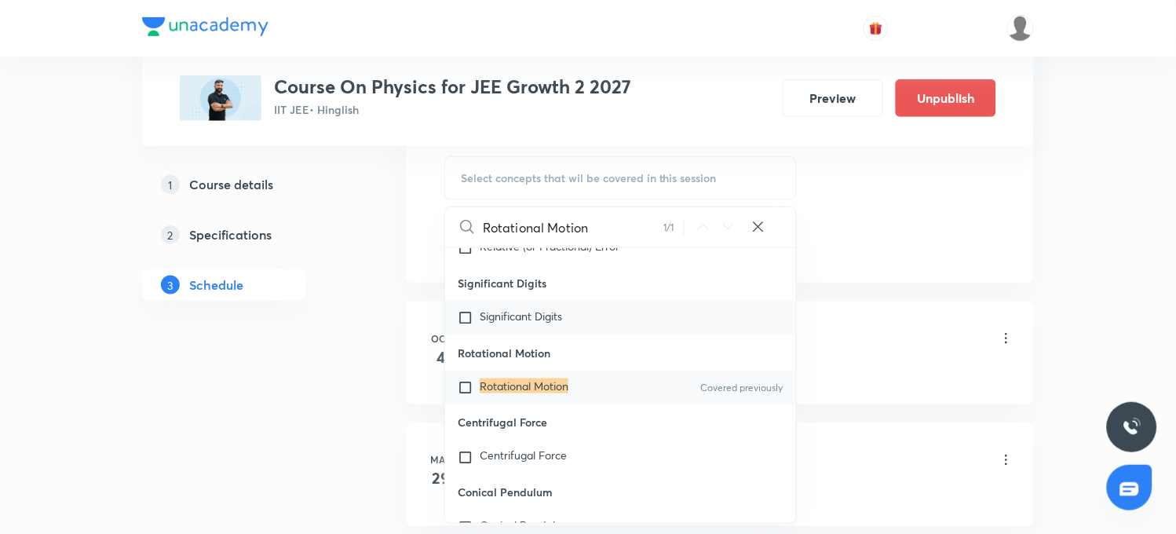
scroll to position [8191, 0]
type input "Rotational Motion"
click at [460, 397] on input "checkbox" at bounding box center [469, 389] width 22 height 16
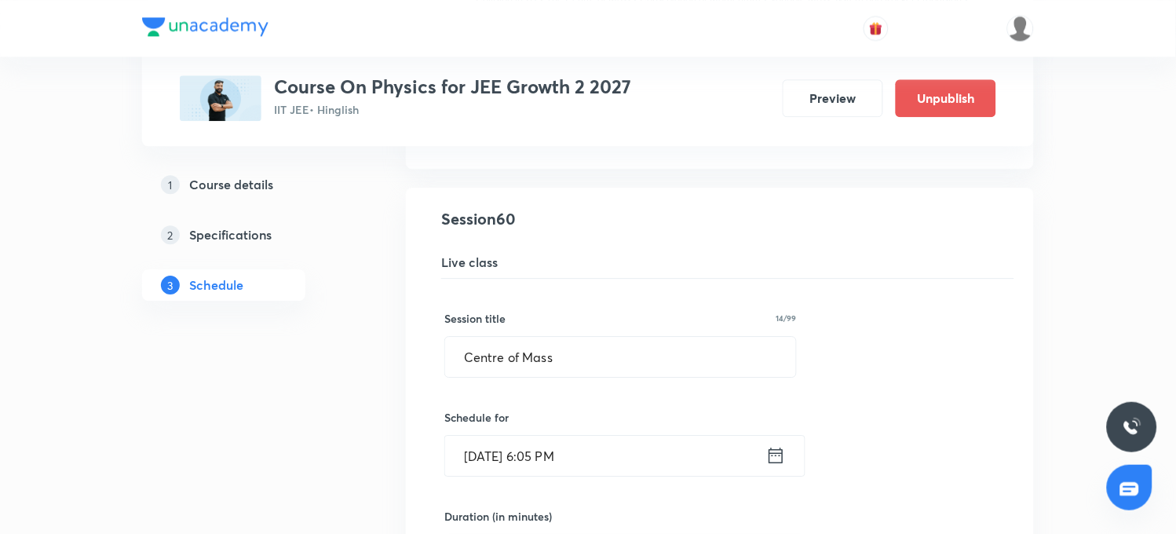
scroll to position [7492, 0]
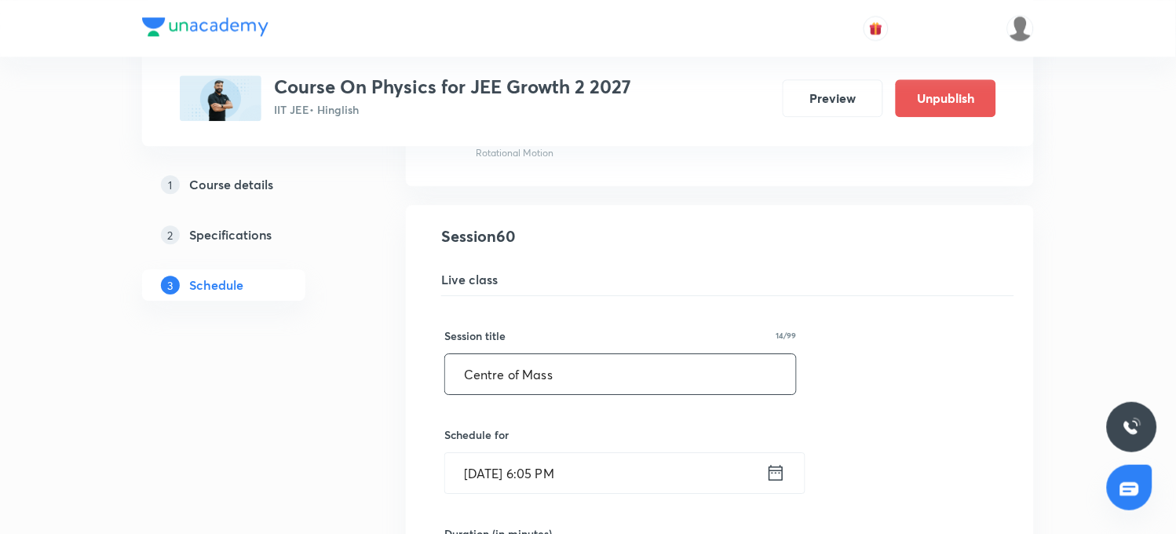
drag, startPoint x: 593, startPoint y: 383, endPoint x: 426, endPoint y: 381, distance: 166.5
paste input "Rotational Motion"
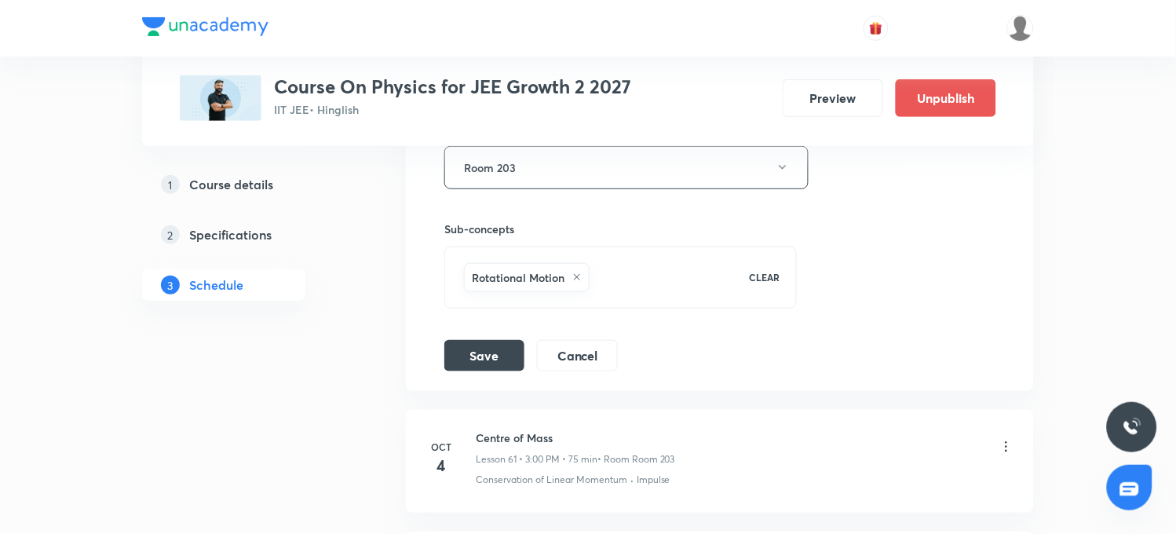
scroll to position [8103, 0]
type input "Rotational Motion"
click at [495, 362] on button "Save" at bounding box center [484, 352] width 80 height 31
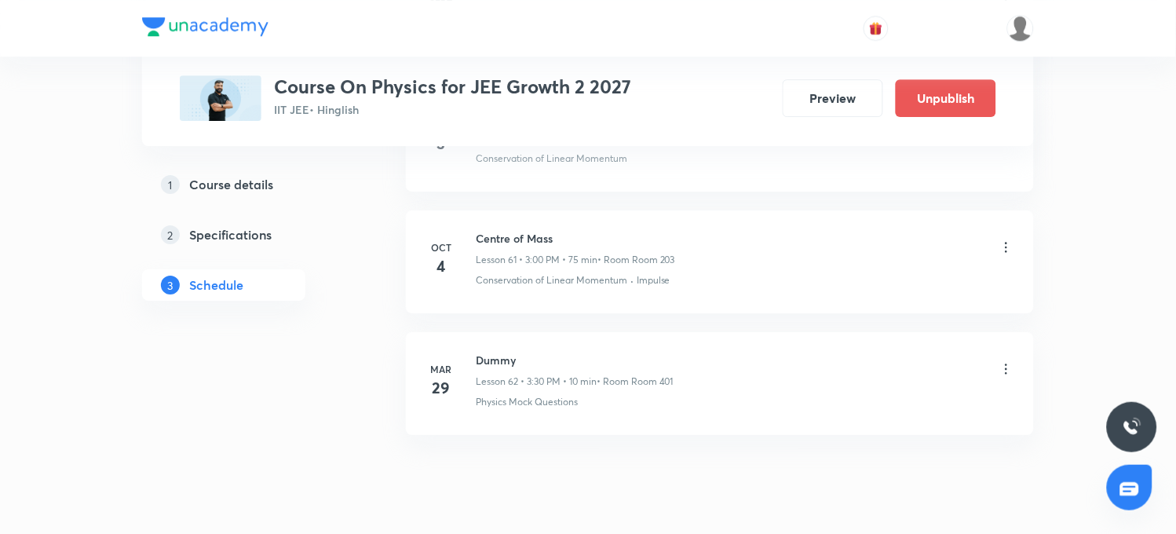
scroll to position [7667, 0]
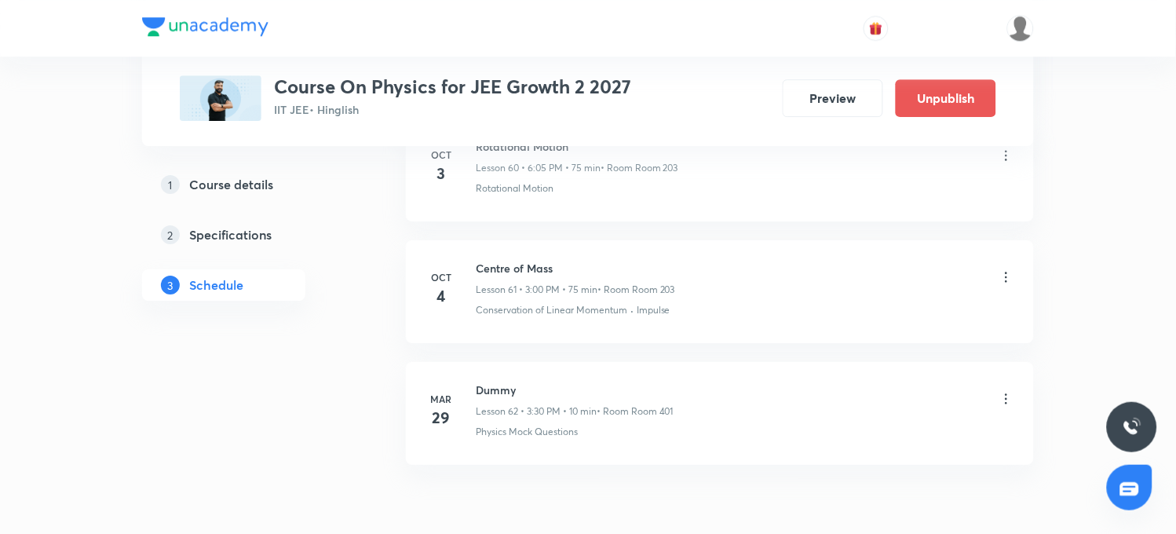
click at [1007, 283] on icon at bounding box center [1007, 277] width 16 height 16
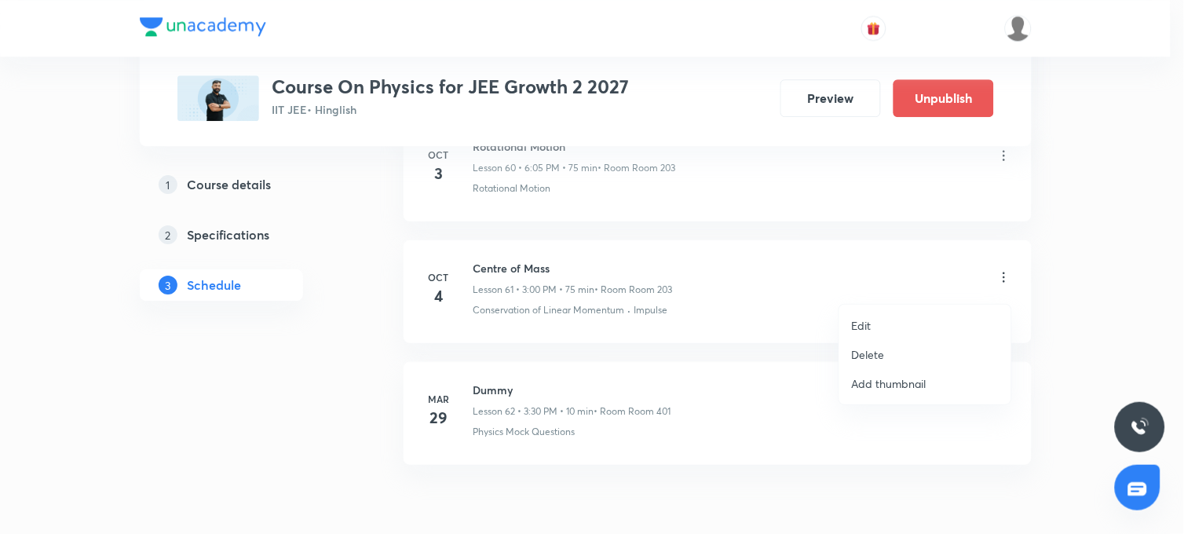
click at [873, 327] on li "Edit" at bounding box center [925, 325] width 172 height 29
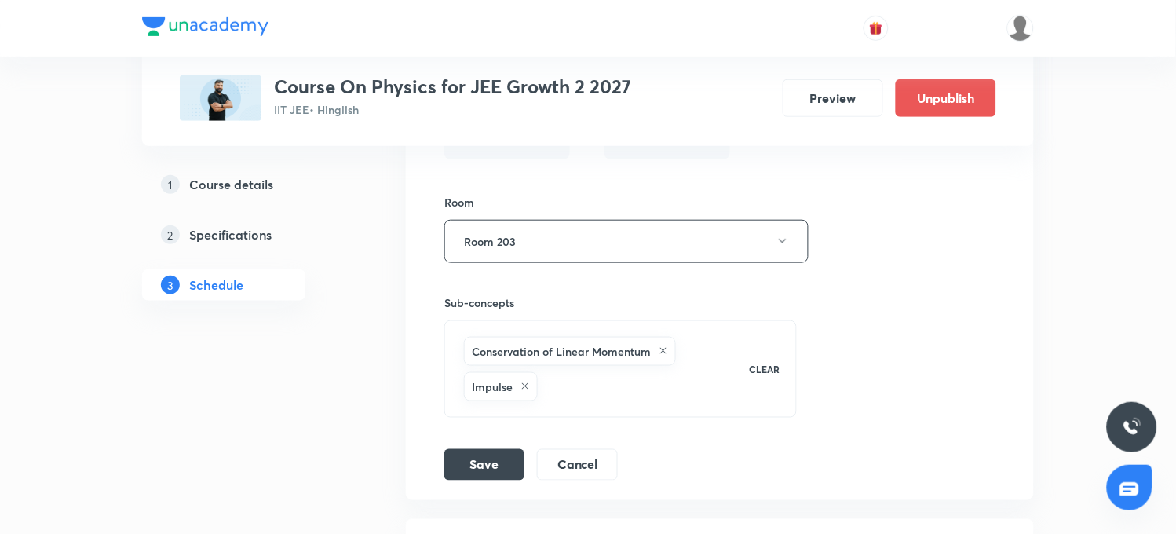
scroll to position [8191, 0]
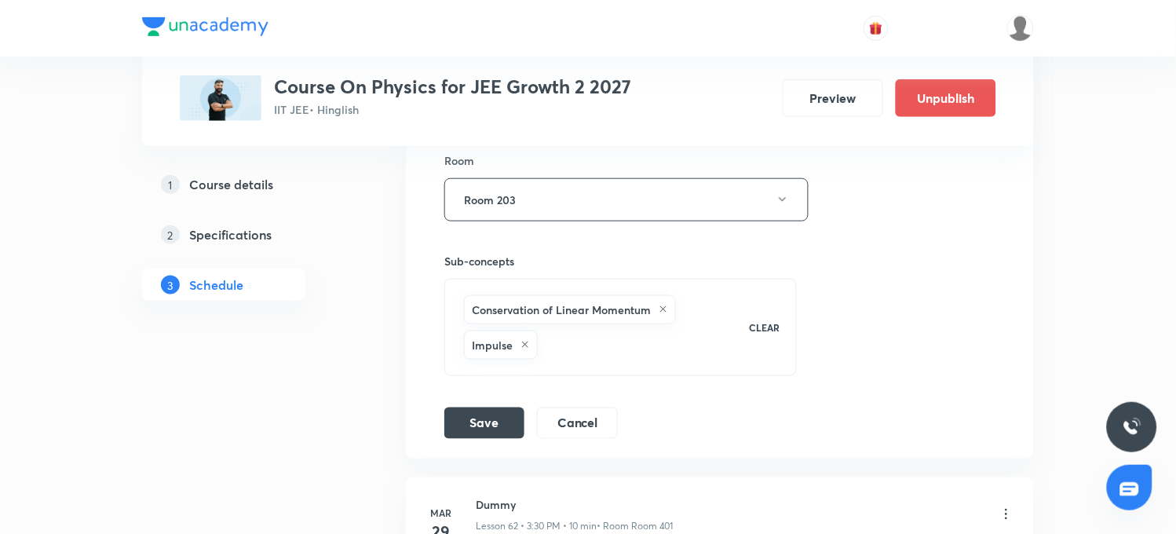
click at [765, 335] on p "CLEAR" at bounding box center [765, 327] width 31 height 14
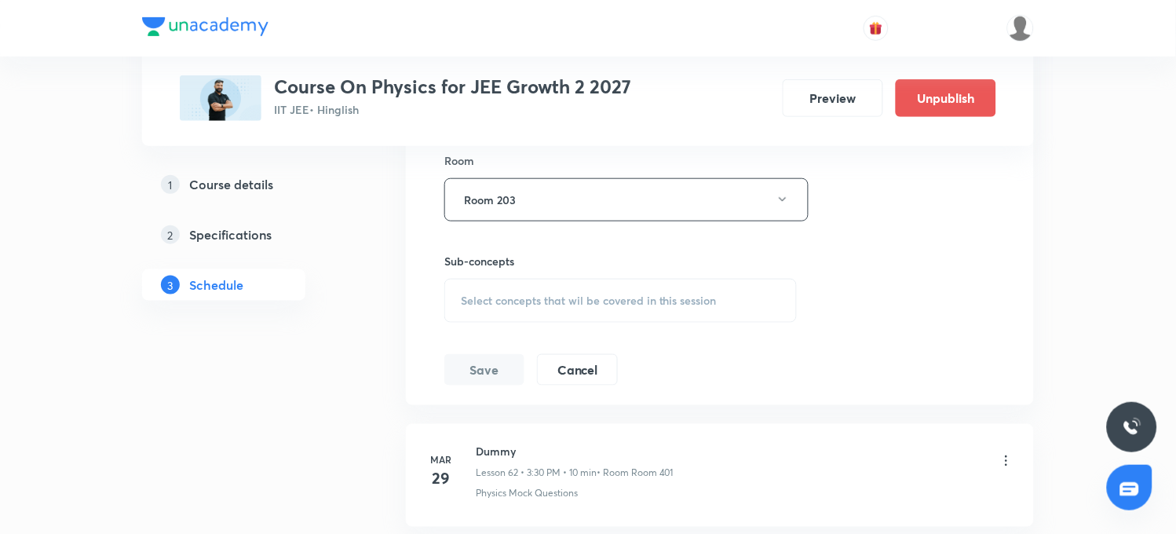
click at [504, 323] on div "Select concepts that wil be covered in this session" at bounding box center [620, 301] width 353 height 44
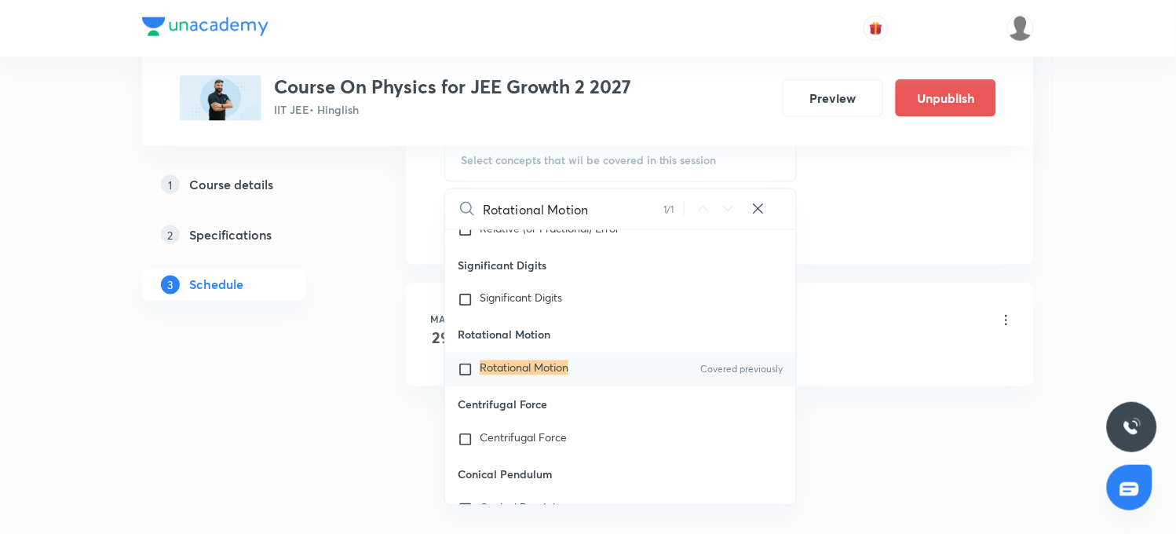
scroll to position [8341, 0]
type input "Rotational Motion"
click at [465, 378] on input "checkbox" at bounding box center [469, 370] width 22 height 16
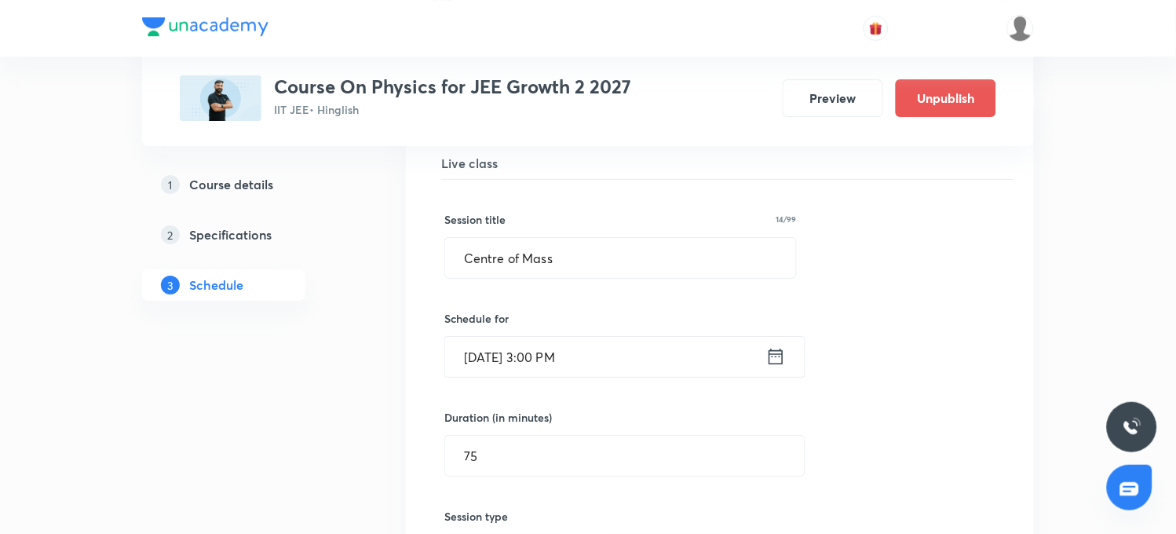
scroll to position [7730, 0]
drag, startPoint x: 578, startPoint y: 280, endPoint x: 420, endPoint y: 296, distance: 158.6
click at [419, 297] on li "Centre of Mass Lesson 61 • Room Room 203 Conservation of Linear Momentum · Impu…" at bounding box center [720, 487] width 628 height 795
paste input "Rotational Motion"
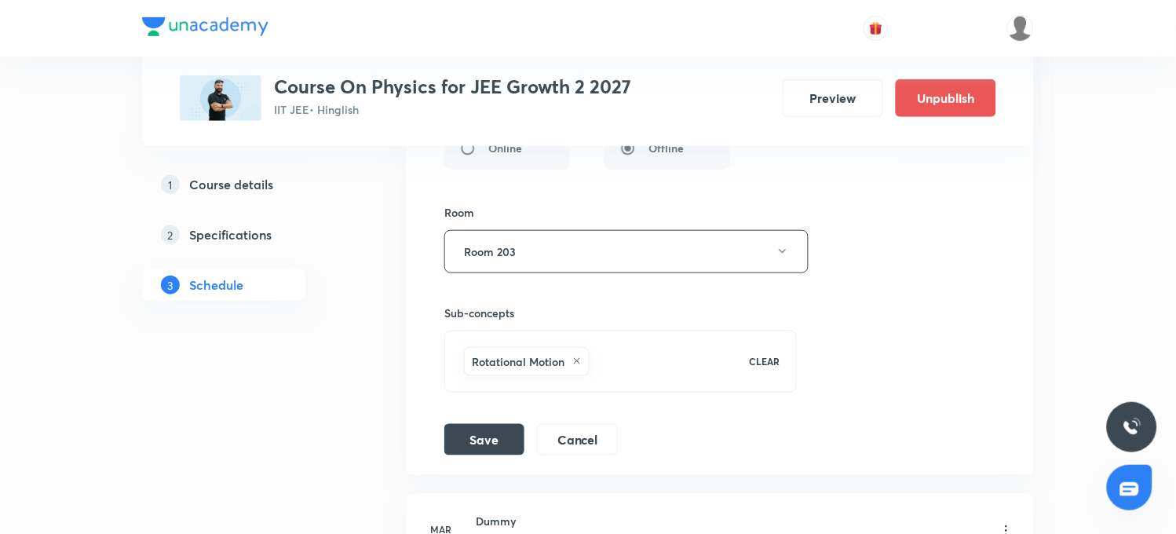
scroll to position [8165, 0]
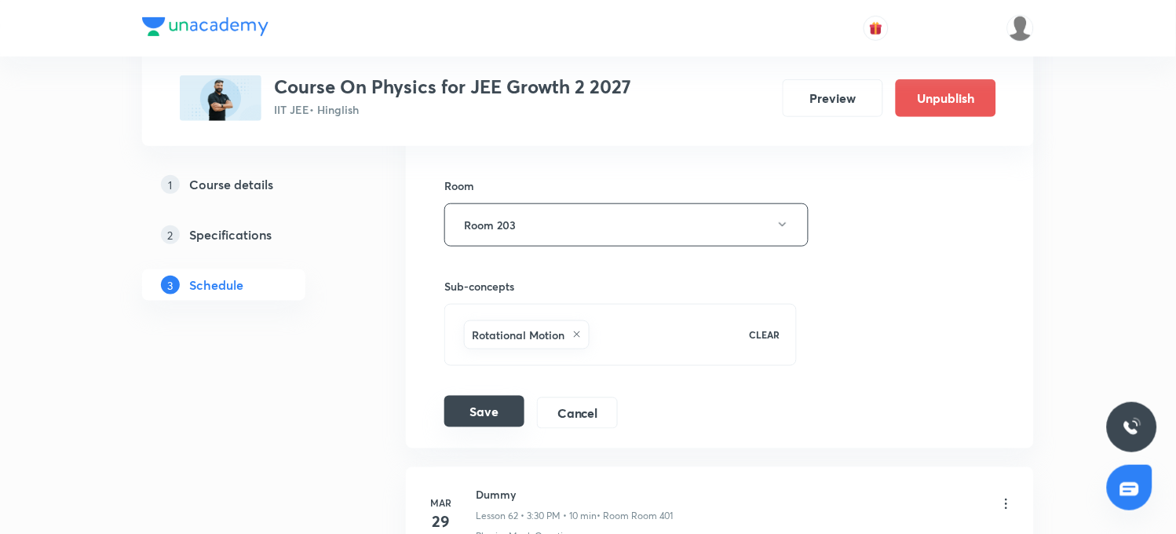
type input "Rotational Motion"
click at [489, 422] on button "Save" at bounding box center [484, 411] width 80 height 31
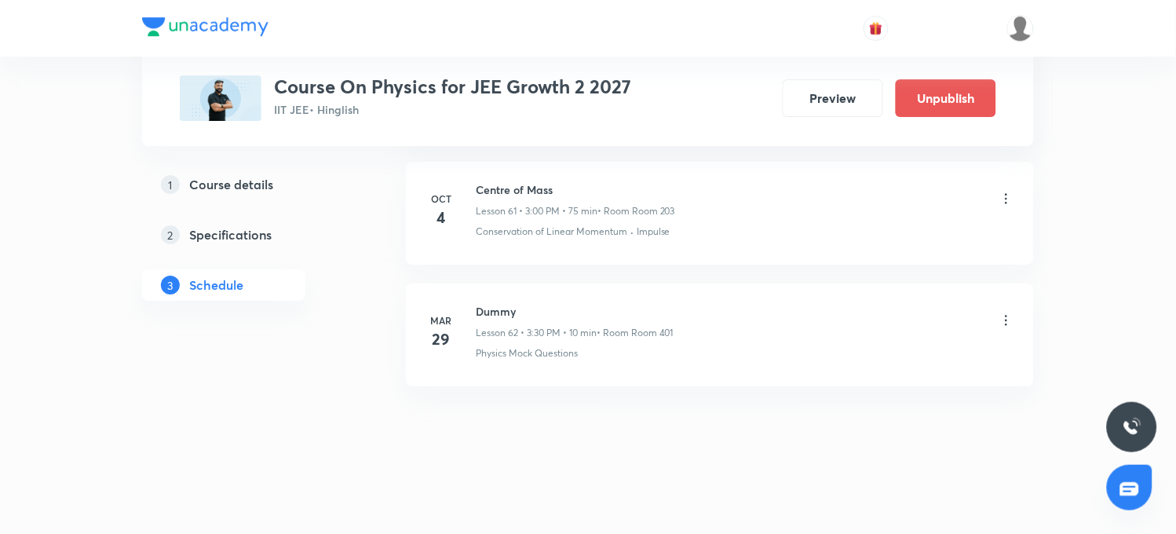
scroll to position [7754, 0]
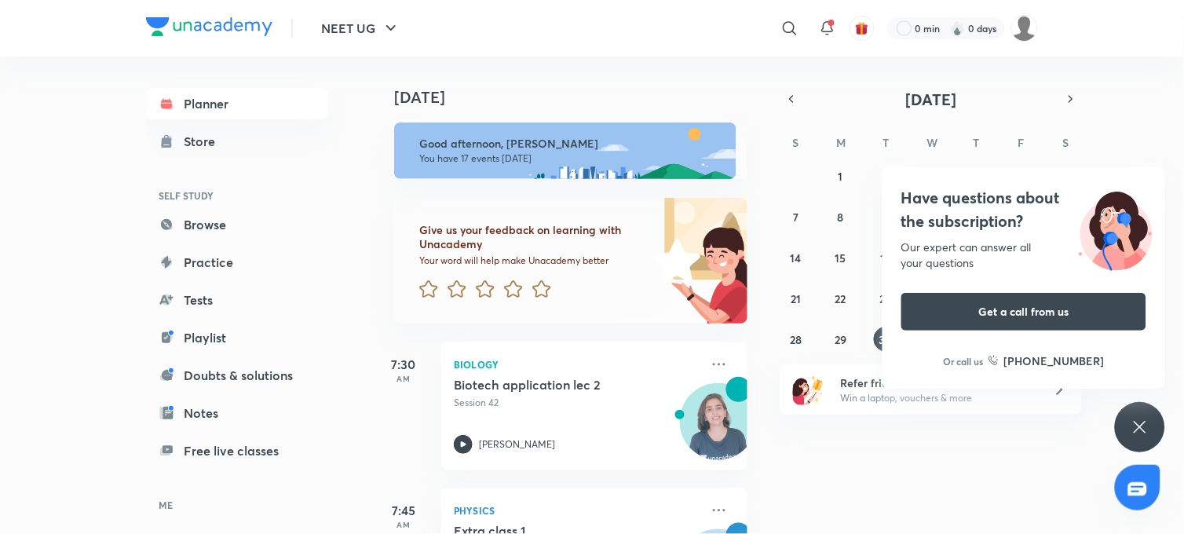
scroll to position [1658, 0]
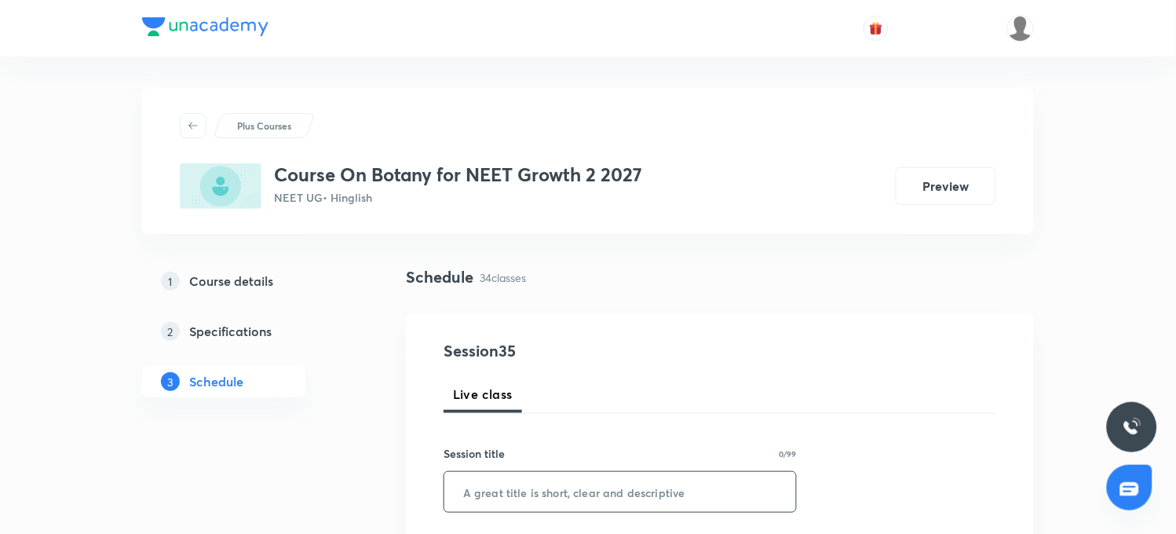
paste input "Plant kingdom"
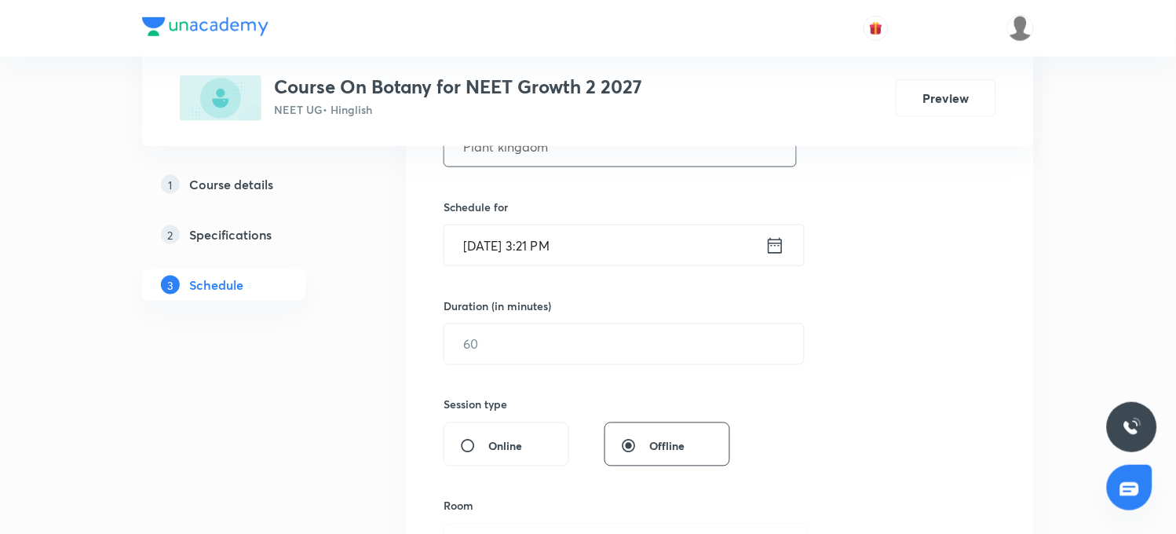
scroll to position [349, 0]
type input "Plant kingdom"
click at [506, 242] on input "[DATE] 3:21 PM" at bounding box center [604, 242] width 321 height 40
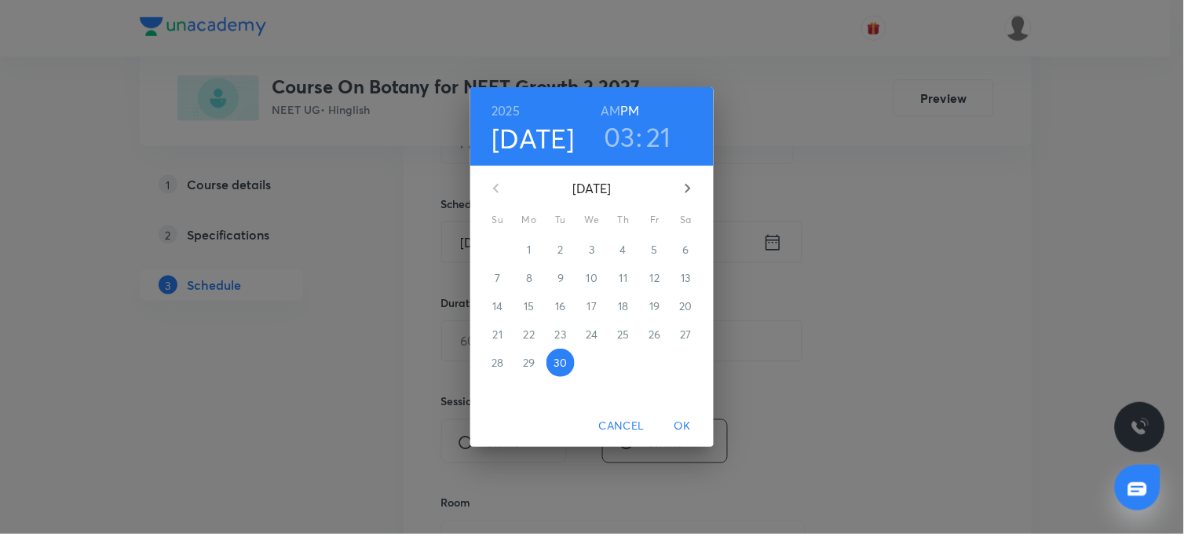
click at [655, 143] on h3 "21" at bounding box center [658, 136] width 25 height 33
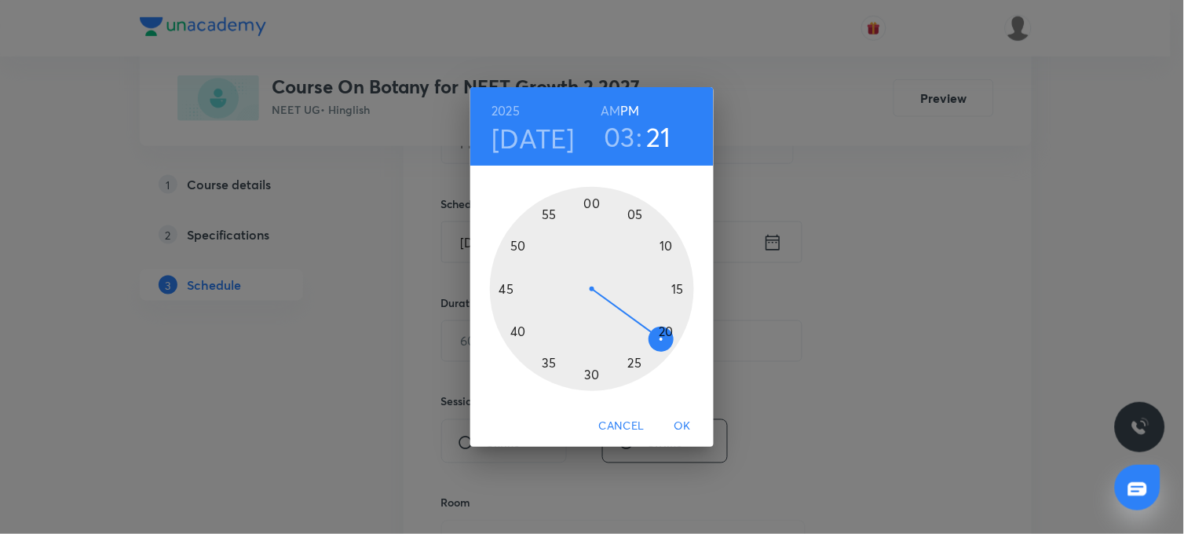
click at [652, 351] on div at bounding box center [592, 289] width 204 height 204
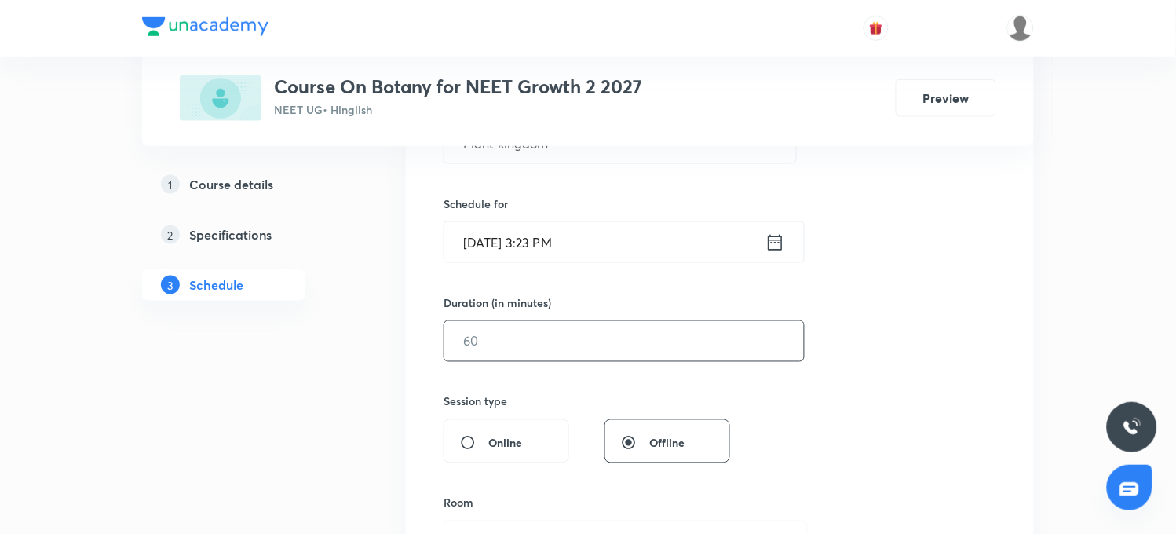
click at [477, 338] on input "text" at bounding box center [624, 341] width 360 height 40
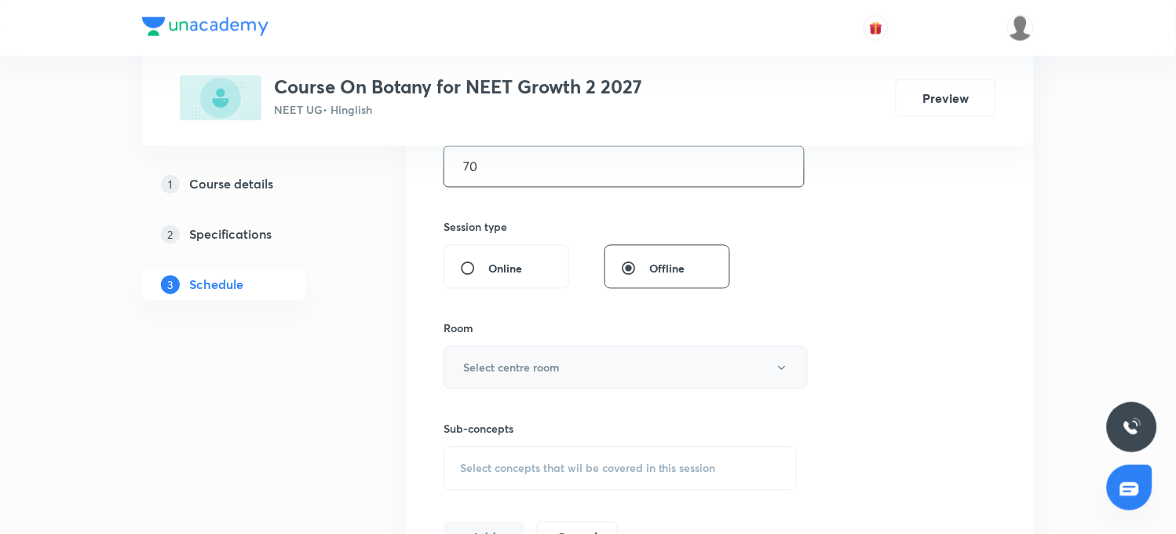
click at [490, 382] on button "Select centre room" at bounding box center [626, 367] width 364 height 43
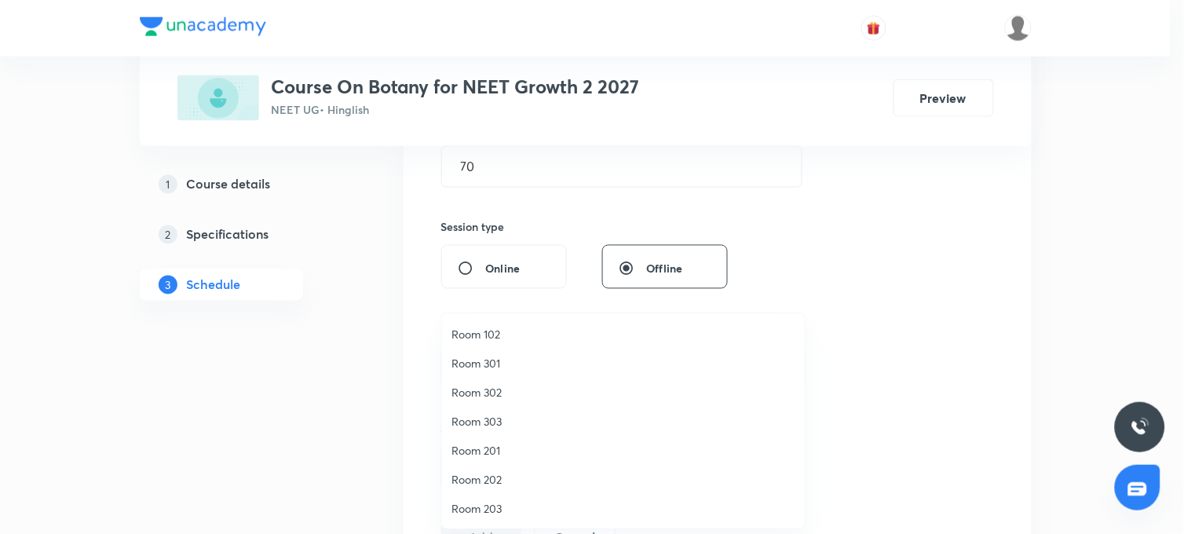
click at [496, 162] on div at bounding box center [592, 267] width 1184 height 534
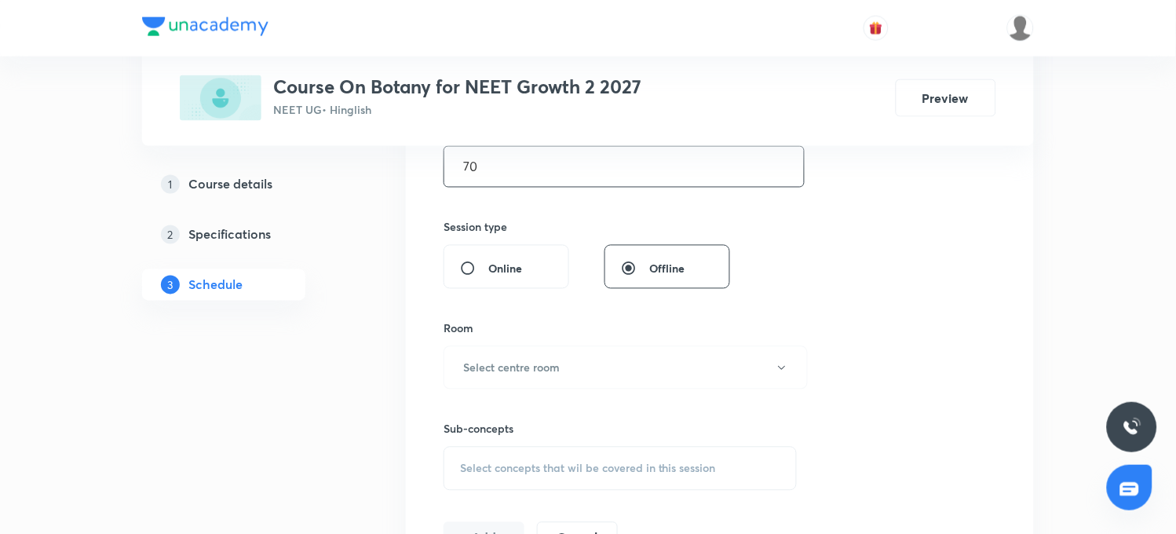
click at [489, 170] on input "70" at bounding box center [624, 167] width 360 height 40
type input "7"
type input "65"
click at [538, 358] on button "Select centre room" at bounding box center [626, 367] width 364 height 43
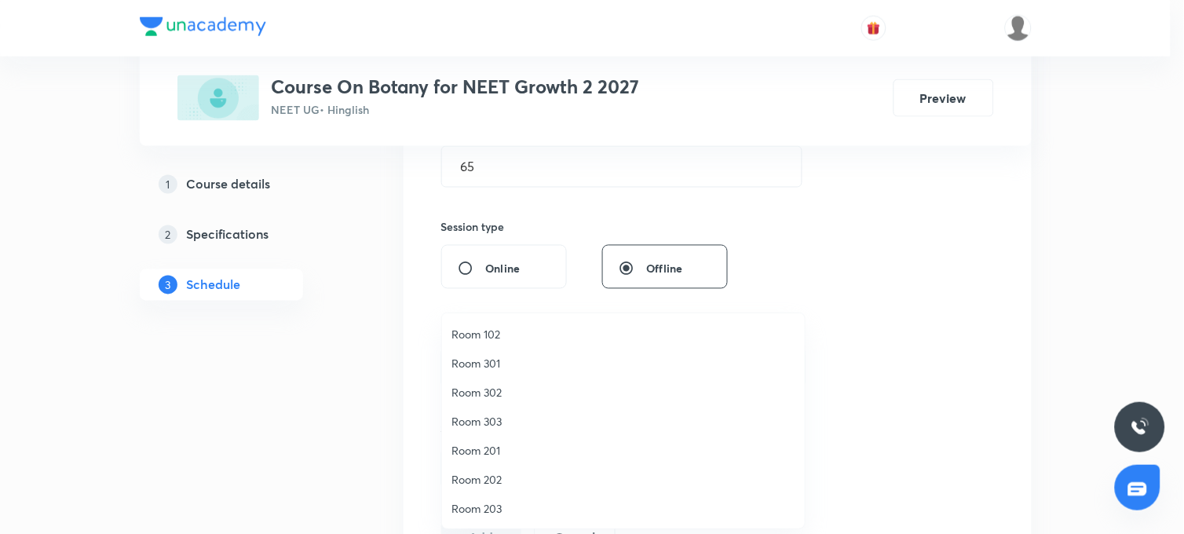
click at [471, 457] on span "Room 201" at bounding box center [624, 450] width 344 height 16
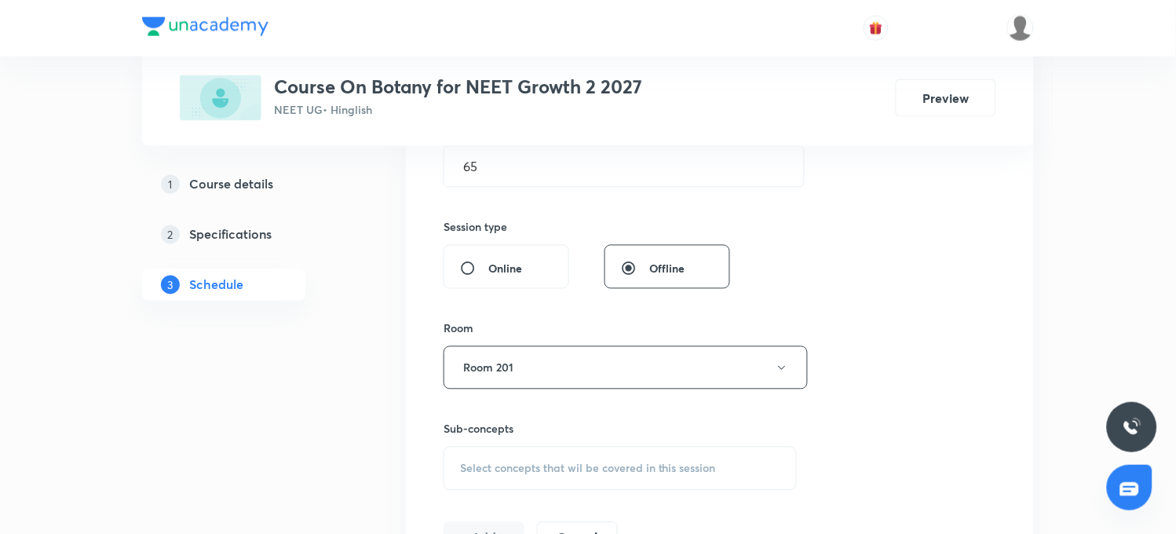
click at [495, 468] on span "Select concepts that wil be covered in this session" at bounding box center [588, 469] width 256 height 13
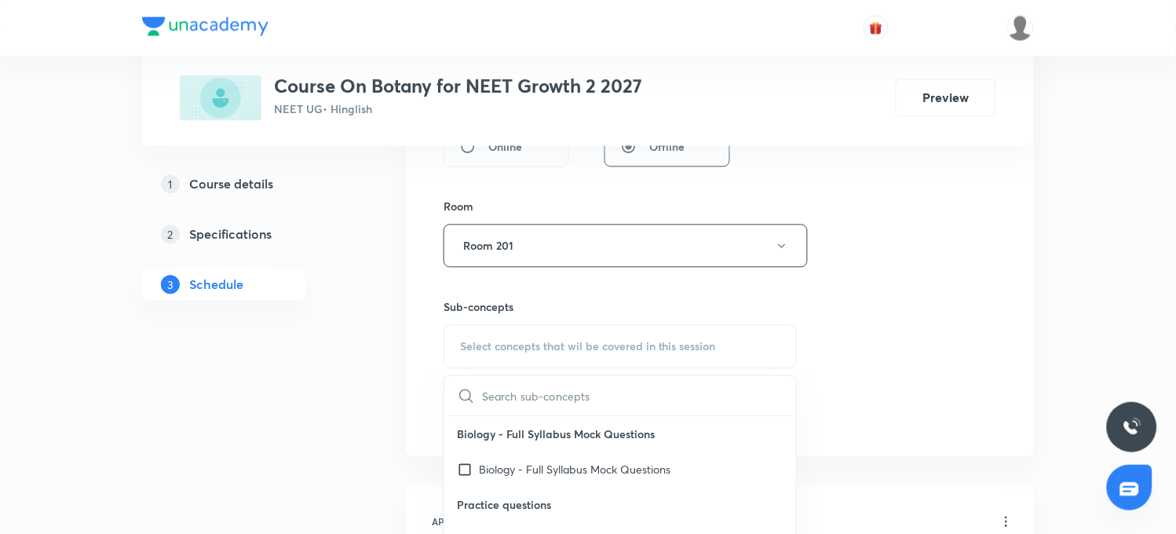
scroll to position [697, 0]
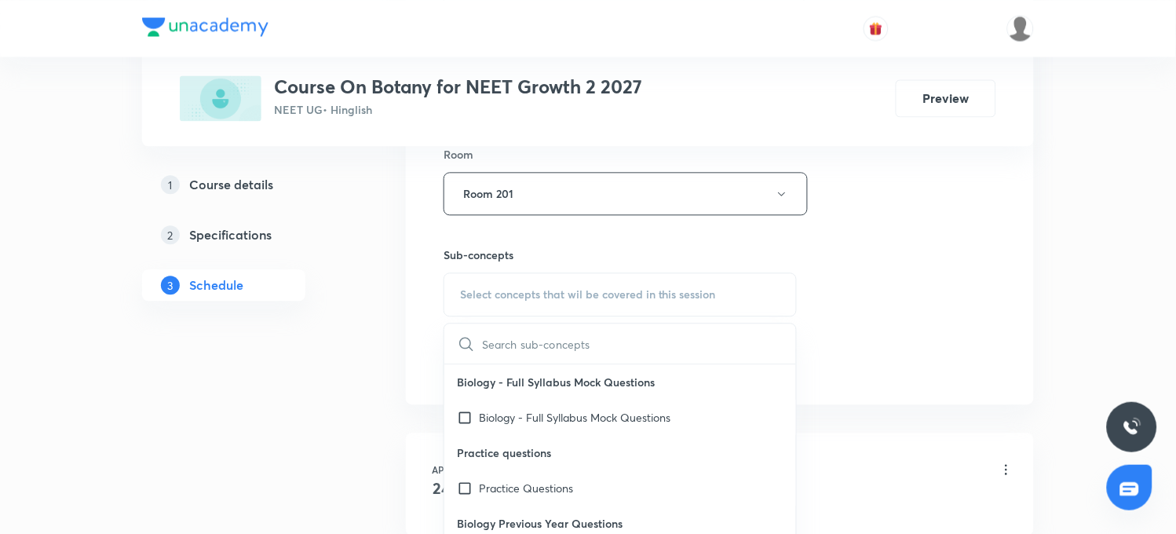
drag, startPoint x: 459, startPoint y: 339, endPoint x: 553, endPoint y: 346, distance: 93.7
click at [553, 346] on input "text" at bounding box center [639, 344] width 314 height 40
paste input "Plant kingdom"
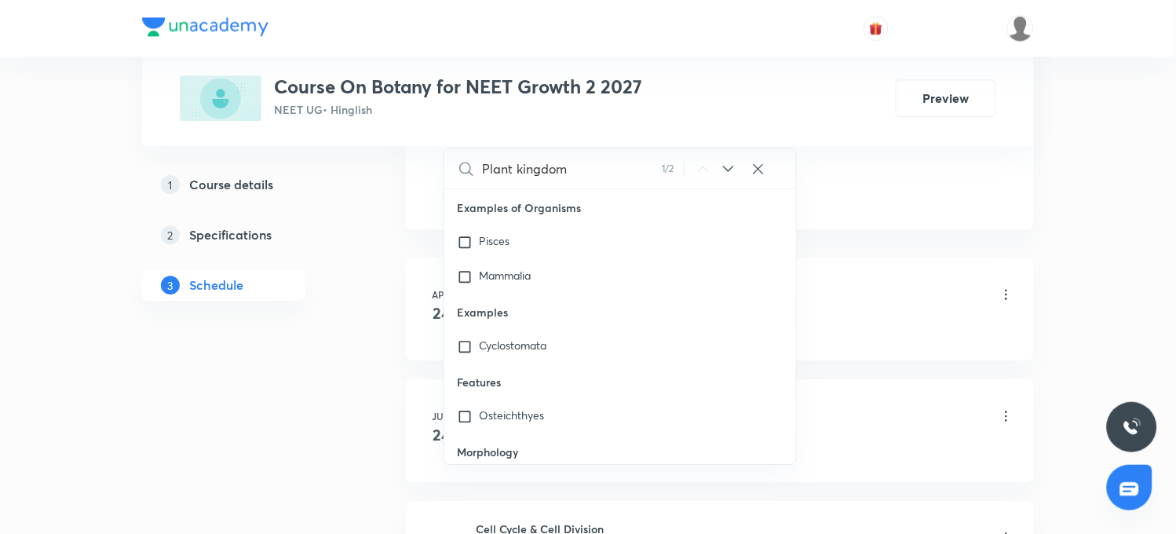
scroll to position [72116, 0]
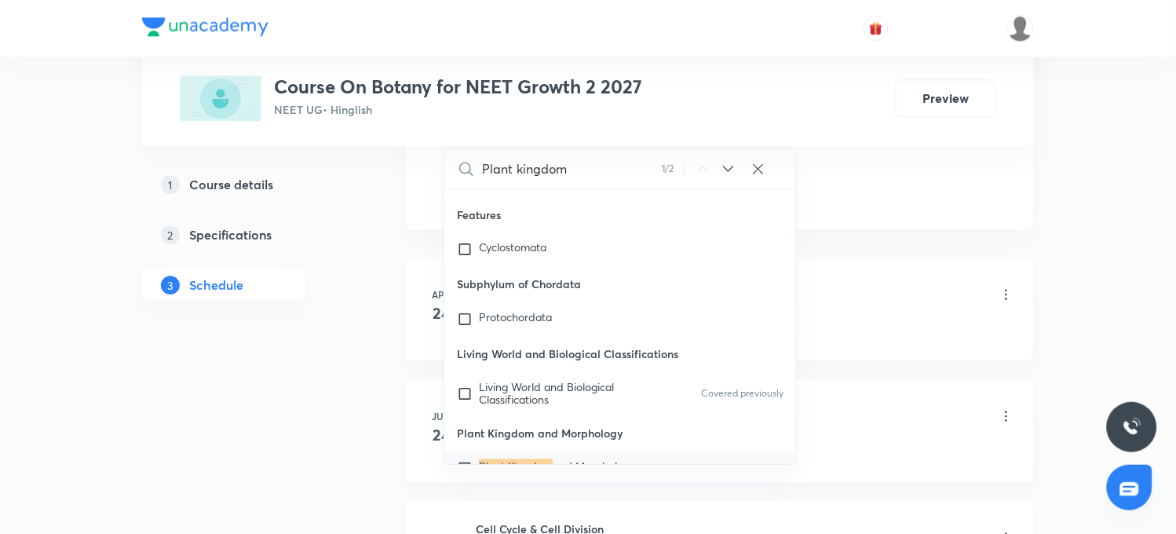
type input "Plant kingdom"
click at [487, 459] on mark "Plant Kingdom" at bounding box center [516, 466] width 74 height 15
checkbox input "true"
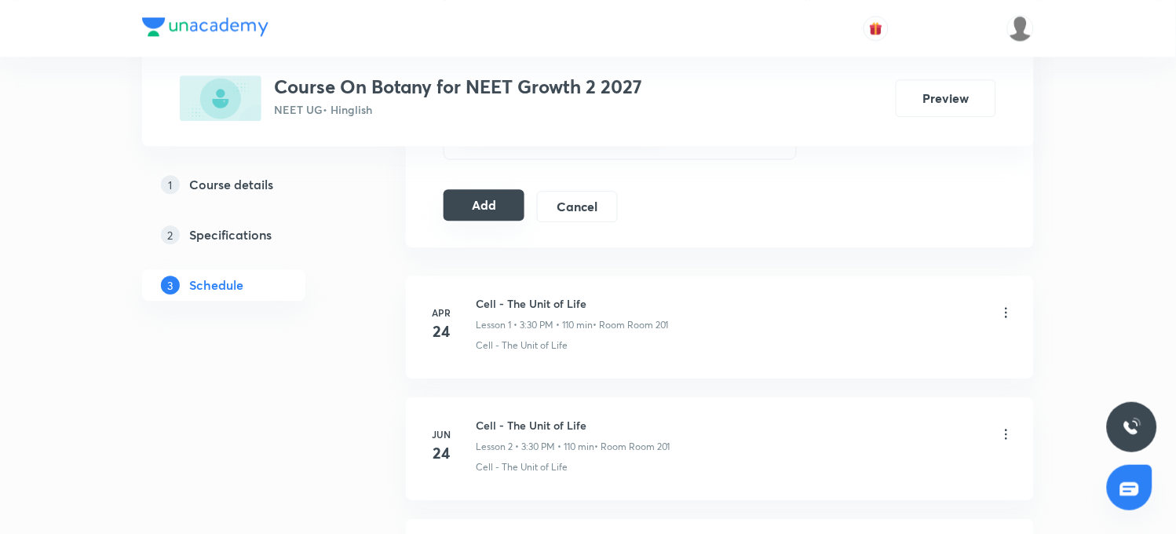
click at [503, 205] on button "Add" at bounding box center [484, 204] width 81 height 31
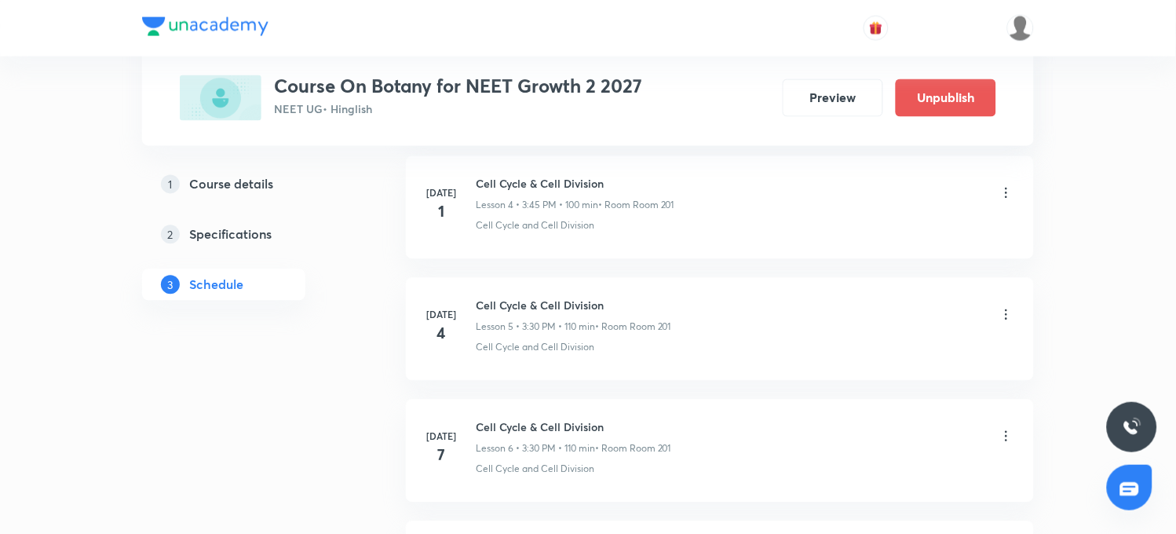
scroll to position [0, 0]
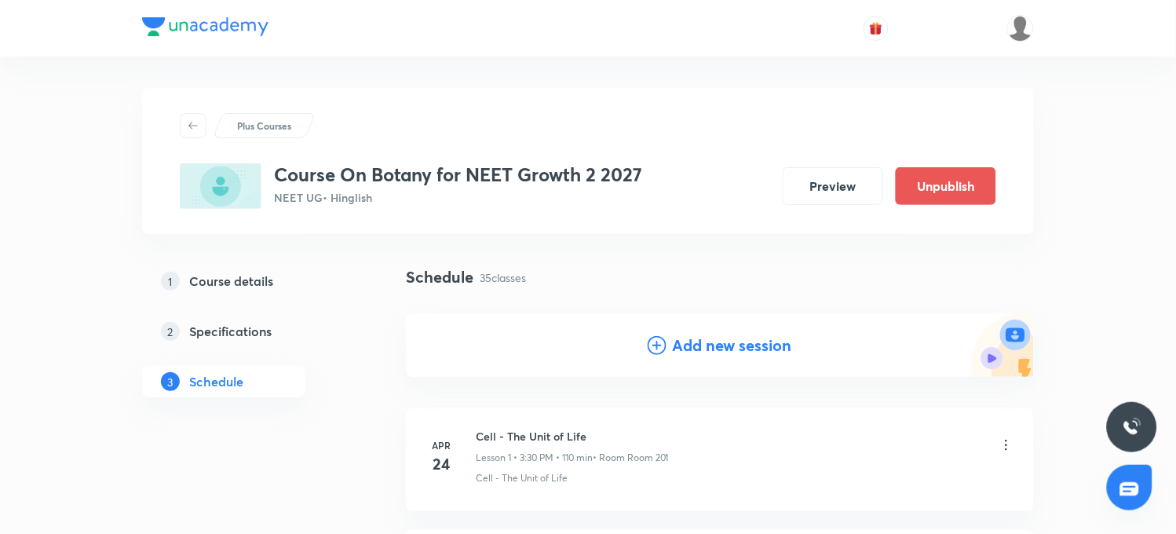
click at [691, 347] on h4 "Add new session" at bounding box center [732, 346] width 119 height 24
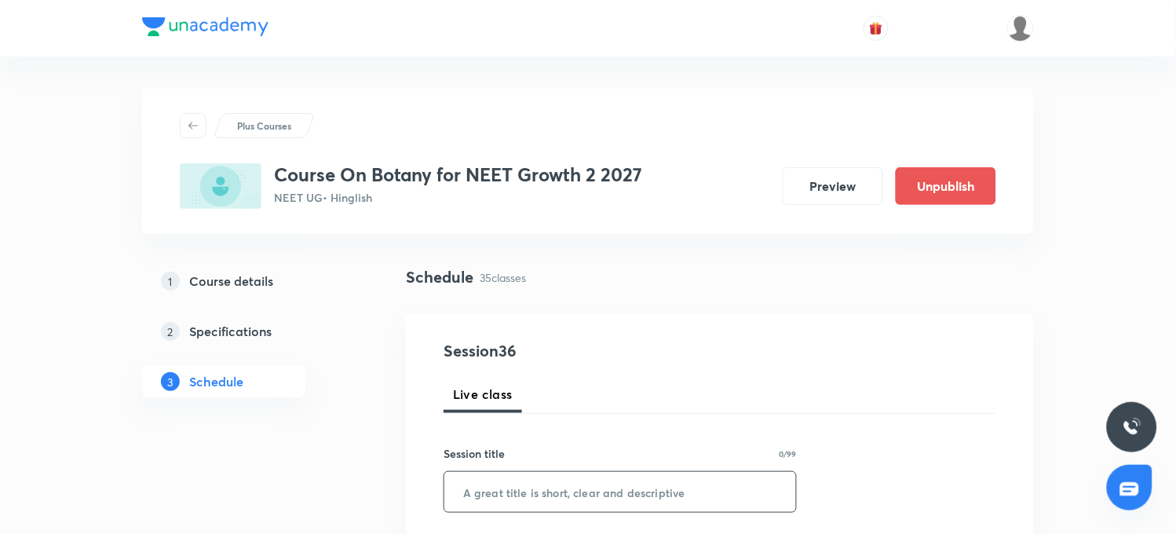
paste input "Plant kingdom"
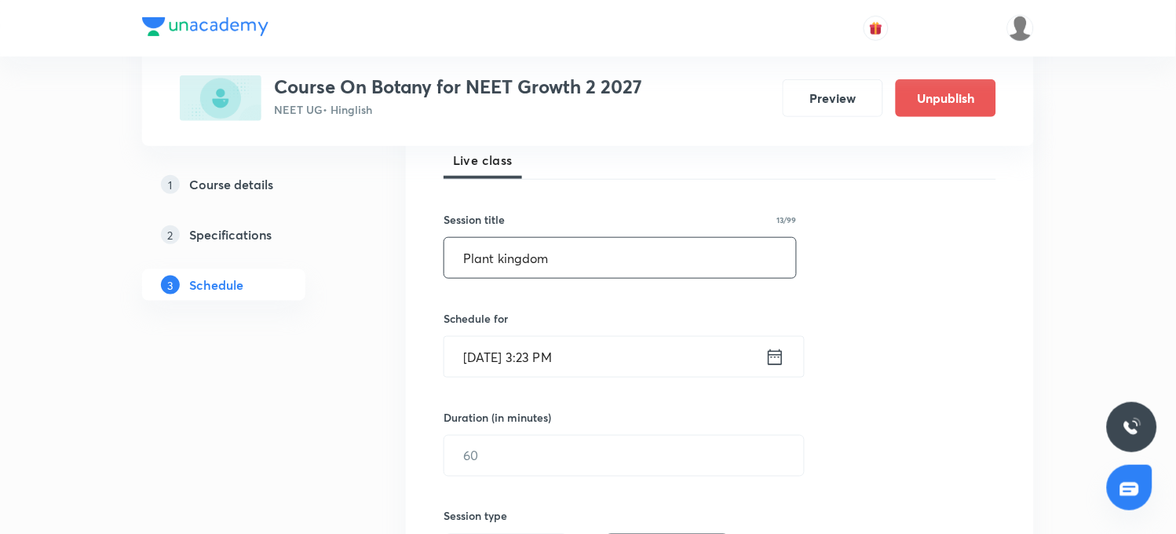
scroll to position [262, 0]
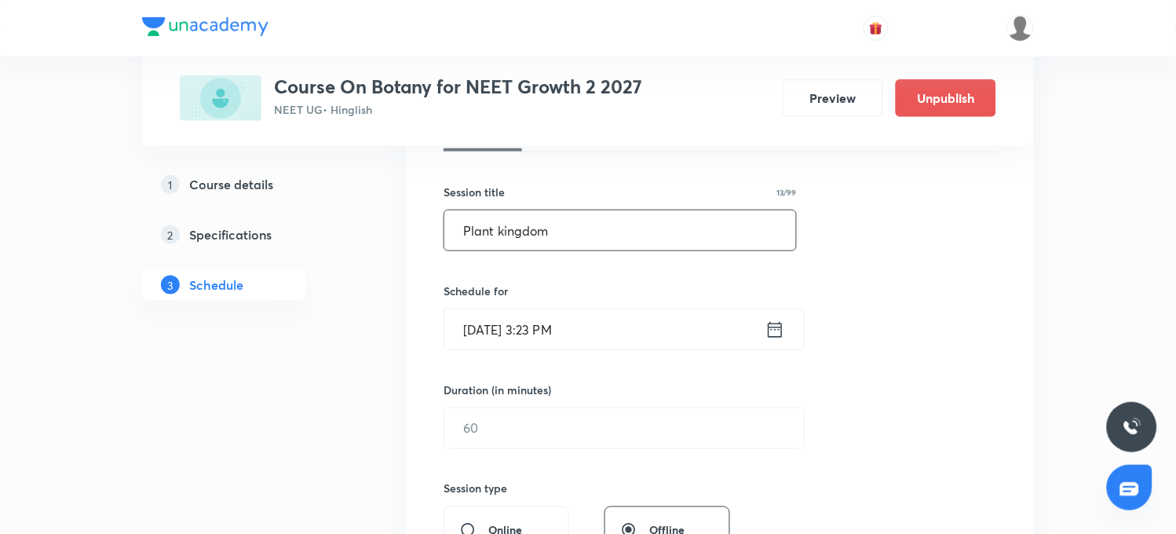
type input "Plant kingdom"
click at [497, 332] on input "[DATE] 3:23 PM" at bounding box center [604, 329] width 321 height 40
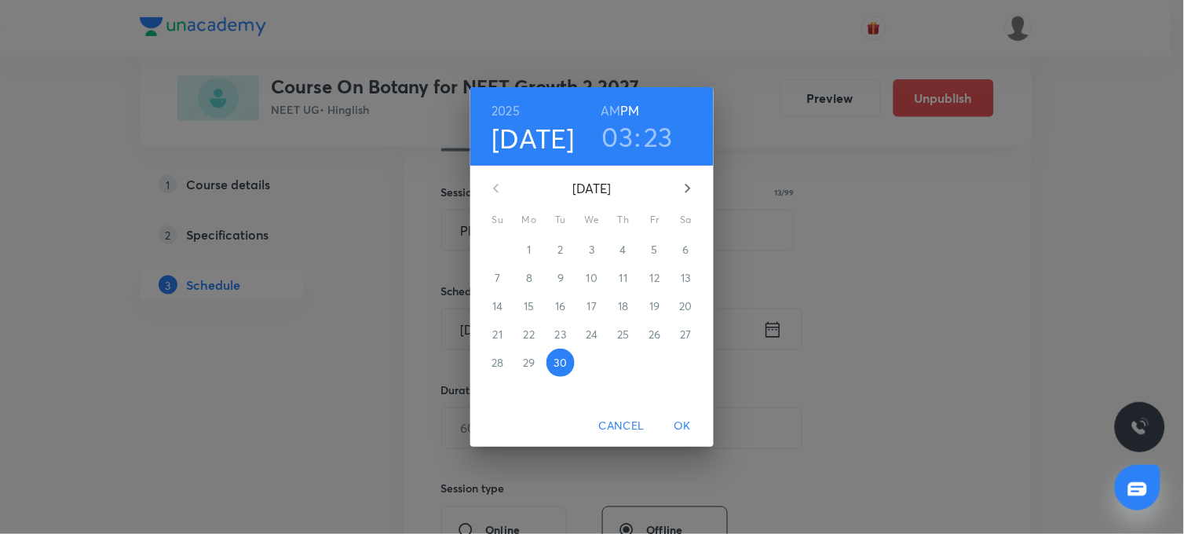
click at [686, 196] on icon "button" at bounding box center [687, 188] width 19 height 19
click at [652, 246] on p "3" at bounding box center [654, 250] width 5 height 16
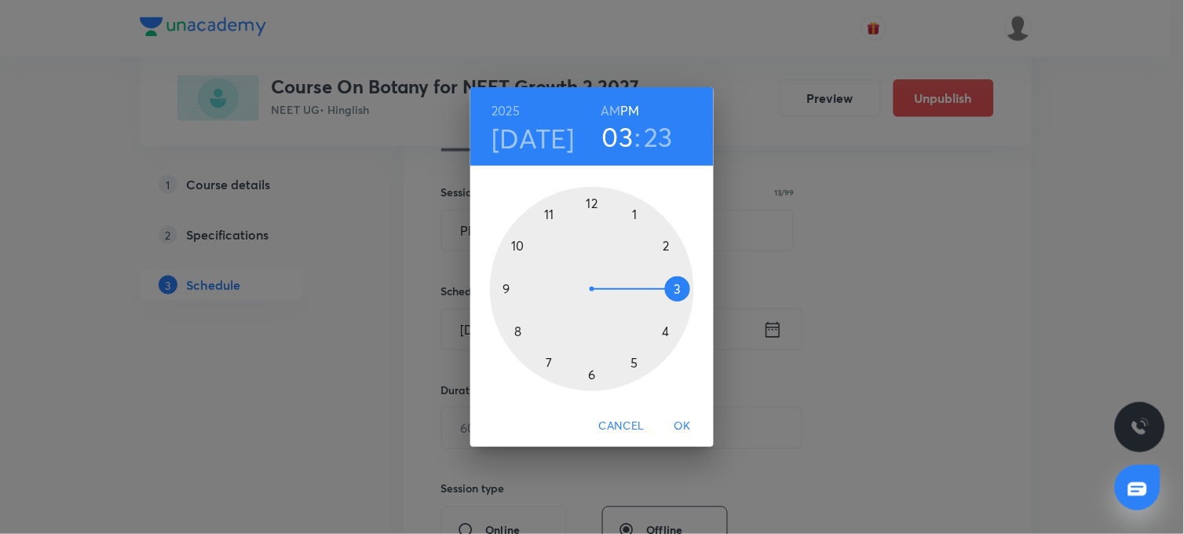
click at [678, 288] on div at bounding box center [592, 289] width 204 height 204
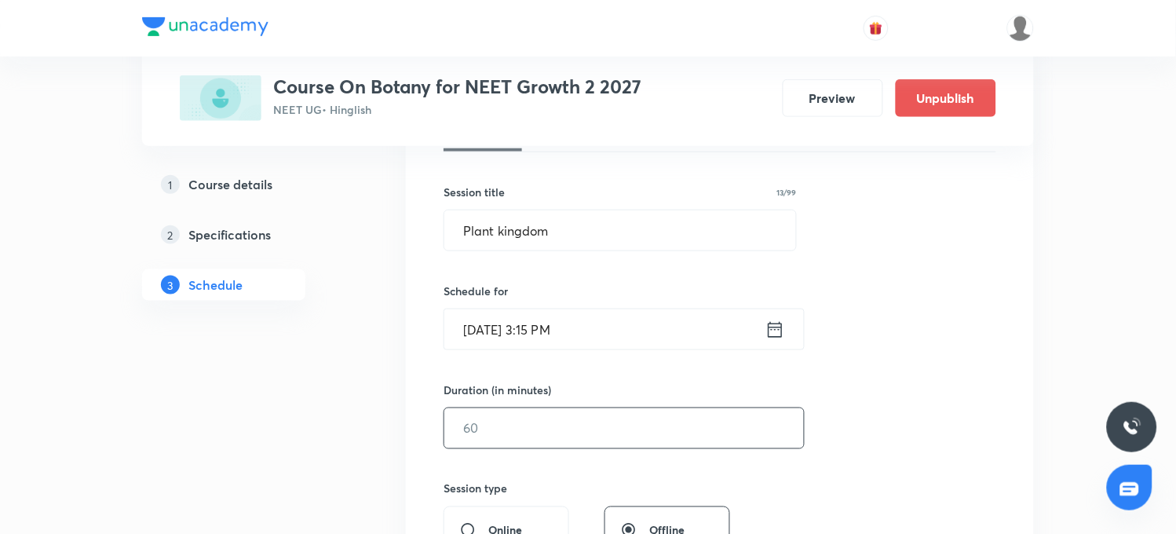
click at [504, 433] on input "text" at bounding box center [624, 428] width 360 height 40
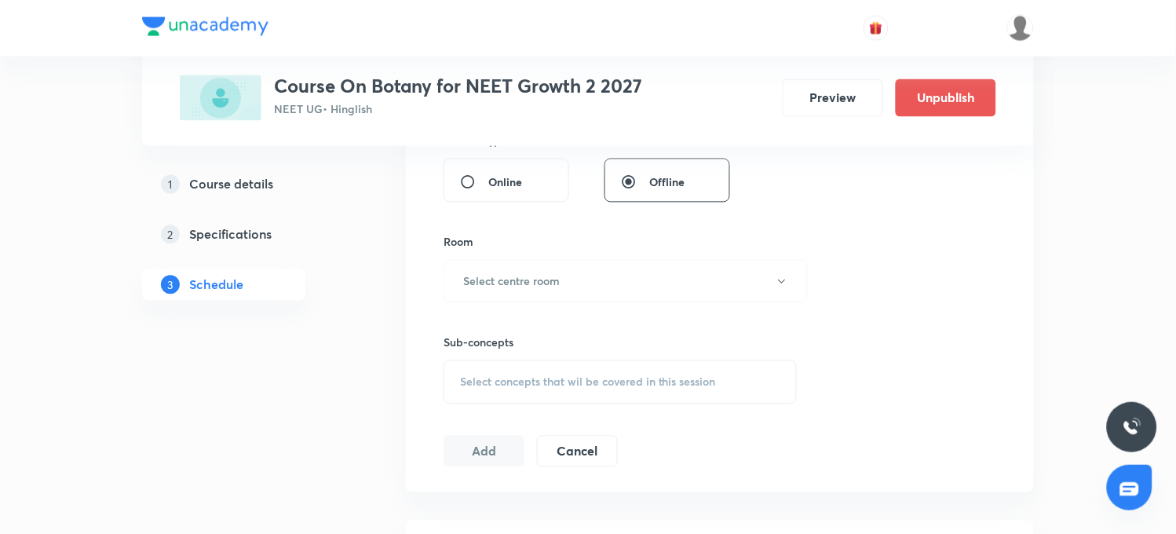
scroll to position [610, 0]
type input "75"
click at [543, 293] on button "Select centre room" at bounding box center [626, 280] width 364 height 43
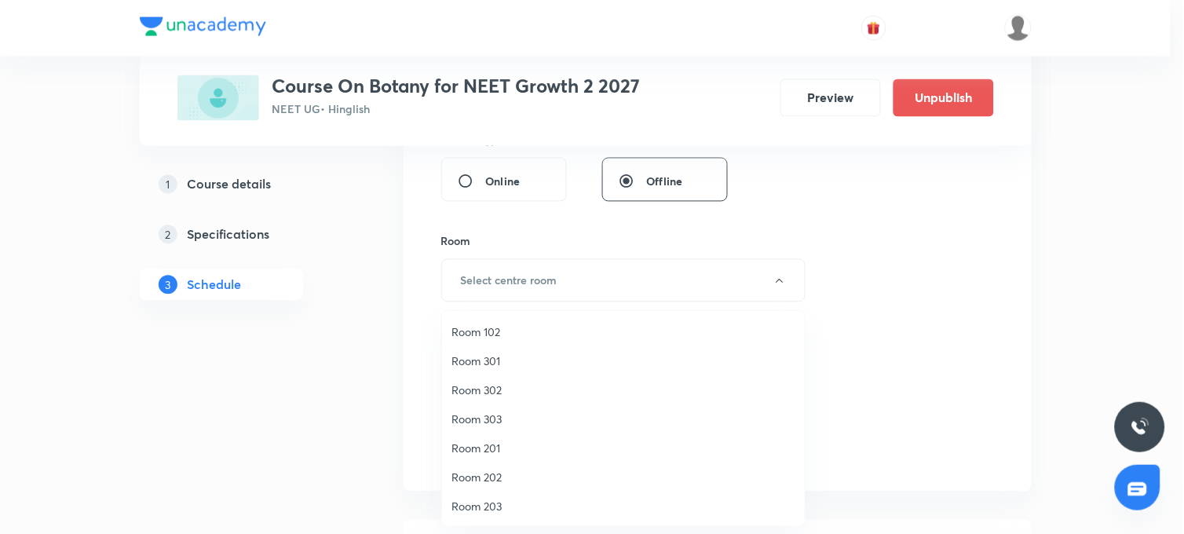
click at [480, 438] on li "Room 201" at bounding box center [623, 447] width 363 height 29
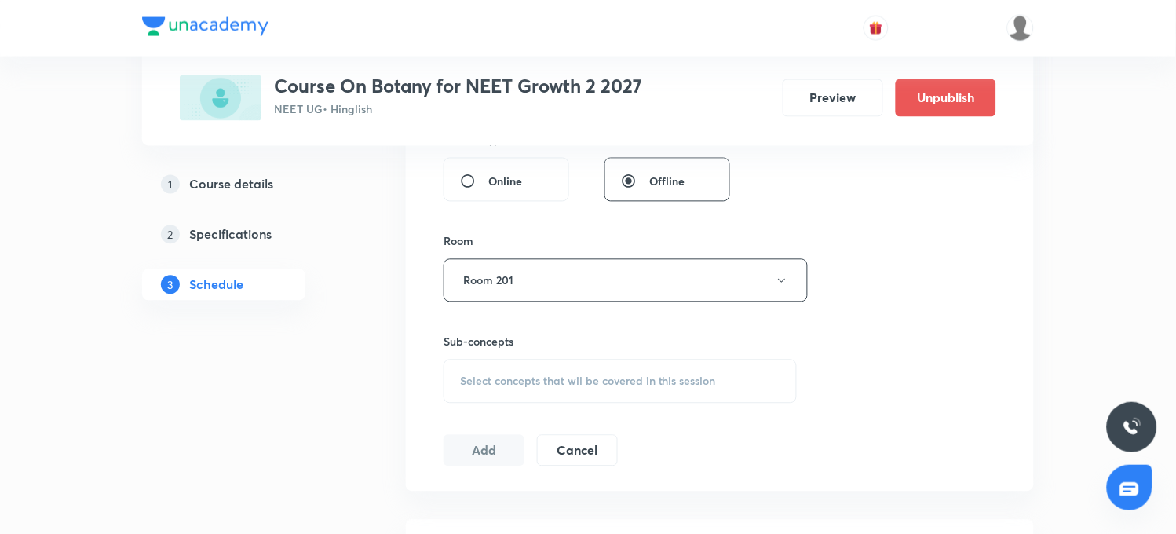
click at [513, 369] on div "Select concepts that wil be covered in this session" at bounding box center [620, 382] width 353 height 44
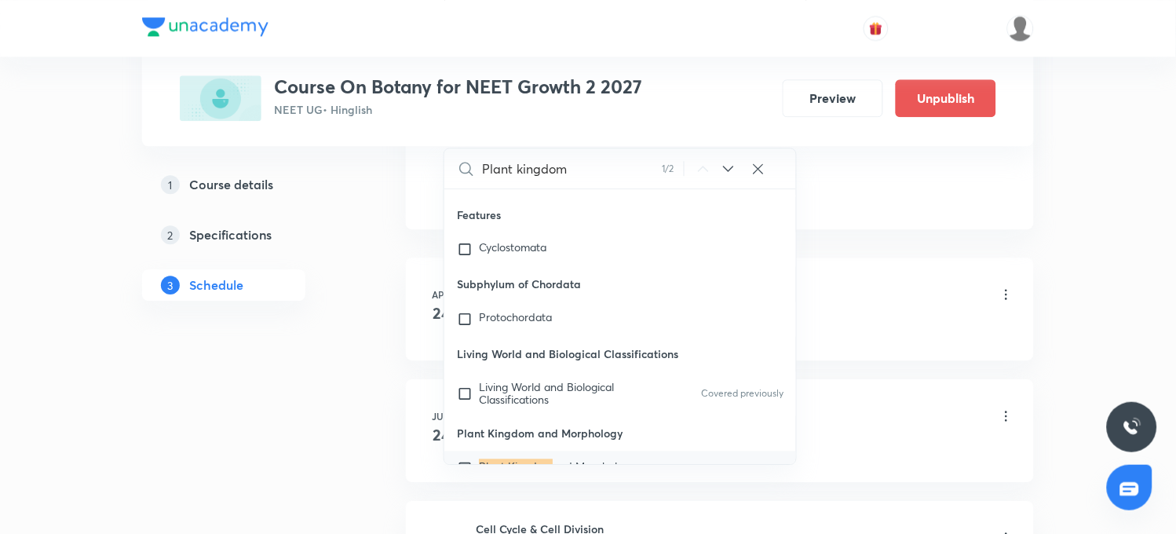
scroll to position [960, 0]
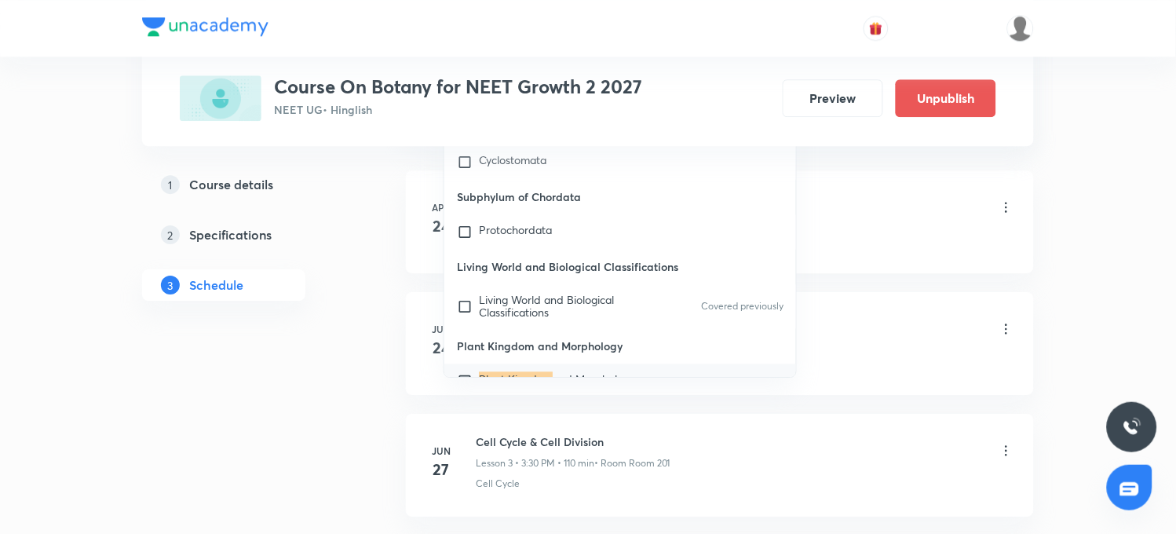
type input "Plant kingdom"
click at [514, 371] on mark "Plant Kingdom" at bounding box center [516, 378] width 74 height 15
checkbox input "true"
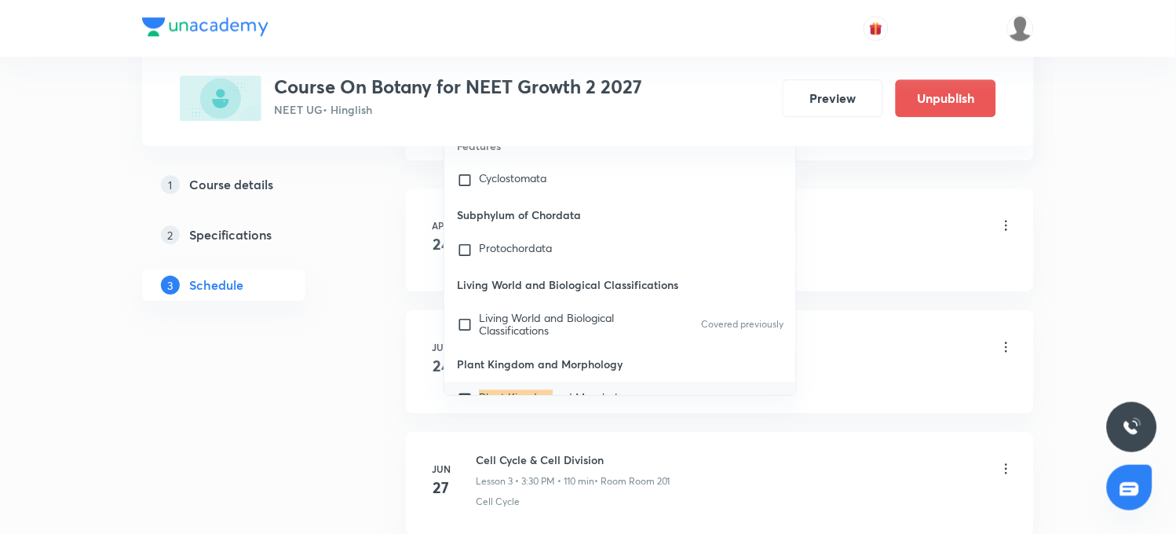
click at [868, 200] on li "[DATE] Cell - The Unit of Life Lesson 1 • 3:30 PM • 110 min • Room Room 201 Cel…" at bounding box center [720, 239] width 628 height 103
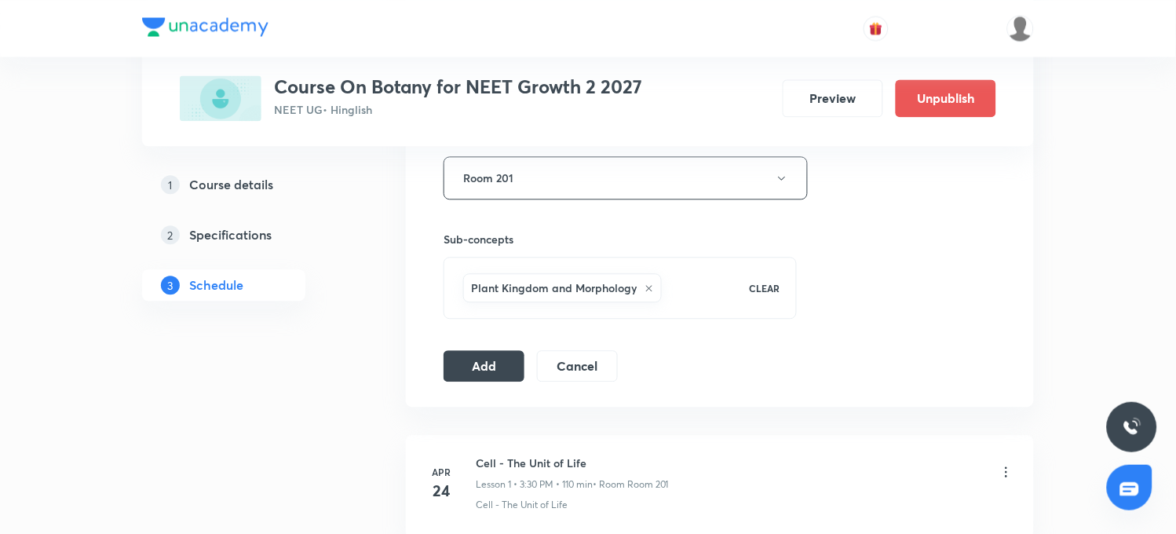
scroll to position [610, 0]
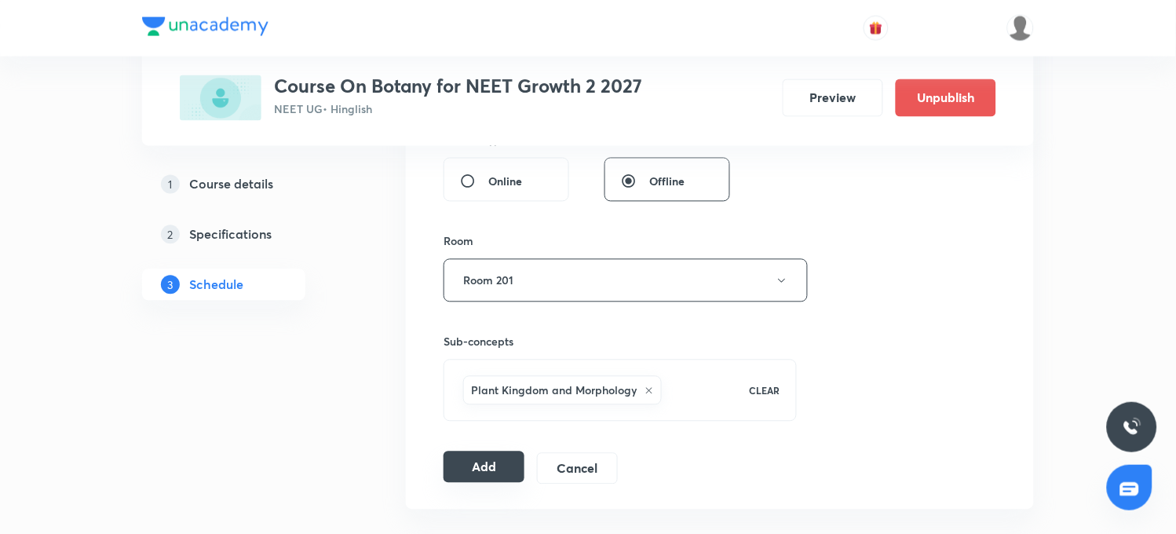
click at [474, 469] on button "Add" at bounding box center [484, 467] width 81 height 31
